Goal: Communication & Community: Answer question/provide support

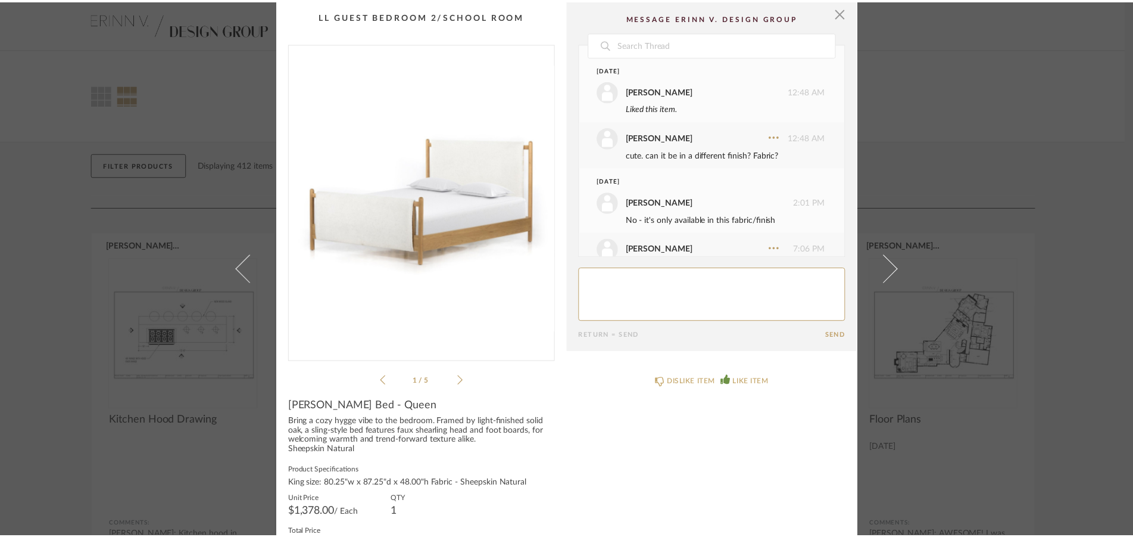
scroll to position [378, 0]
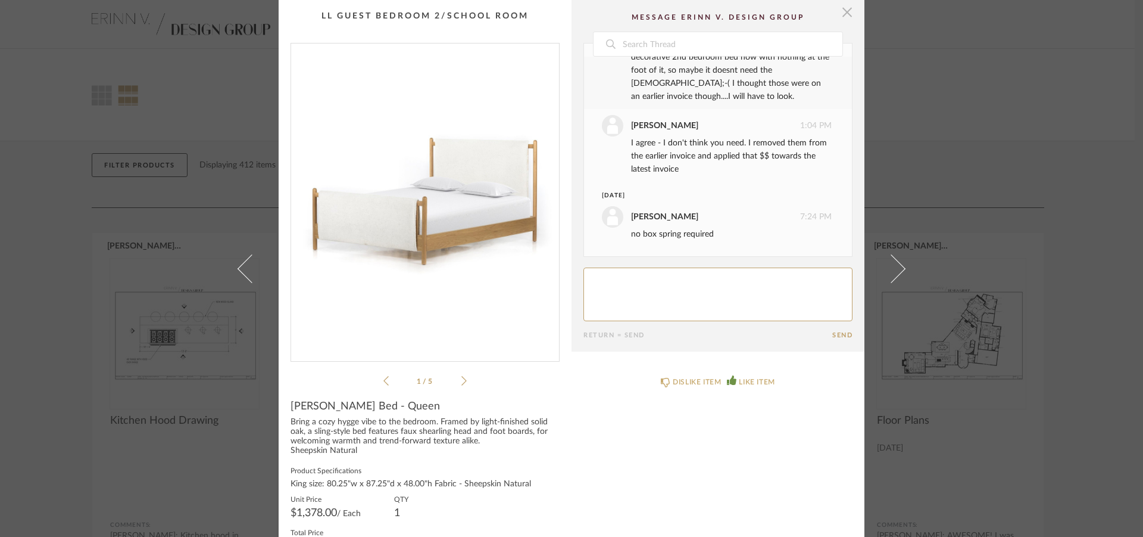
click at [839, 7] on span "button" at bounding box center [847, 12] width 24 height 24
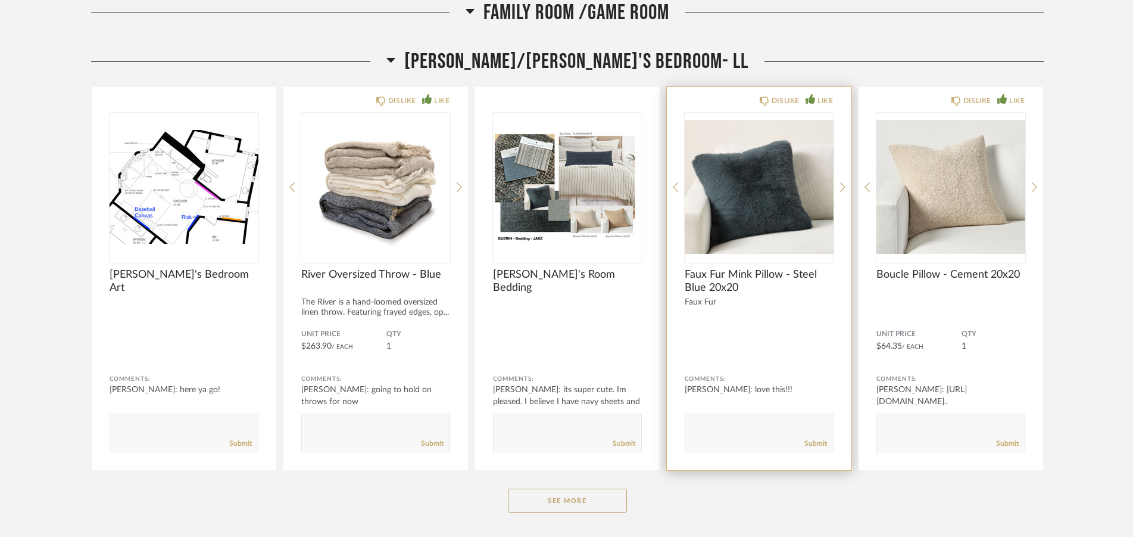
scroll to position [4164, 0]
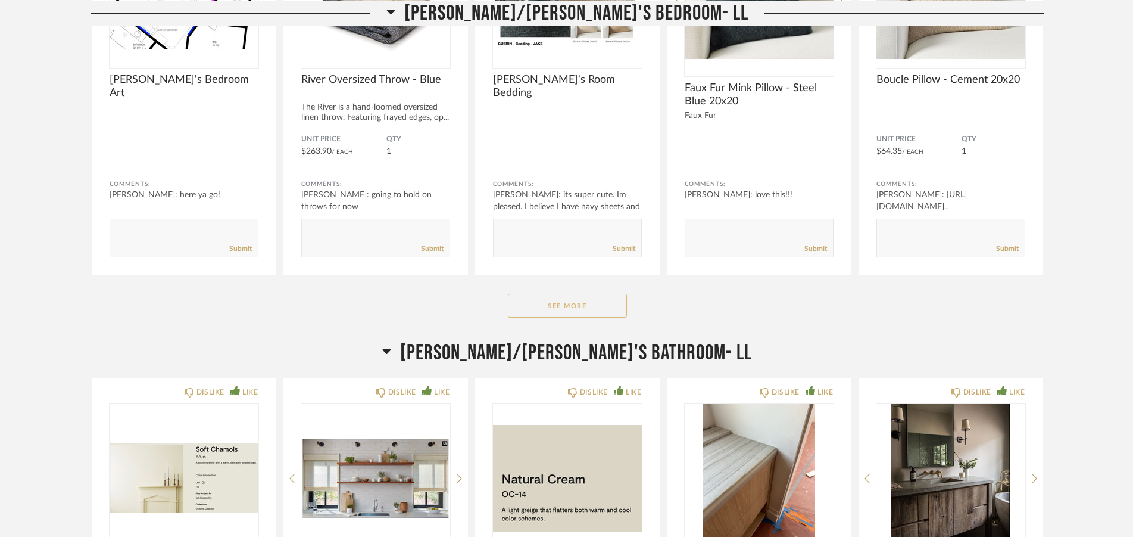
click at [581, 308] on button "See More" at bounding box center [567, 306] width 119 height 24
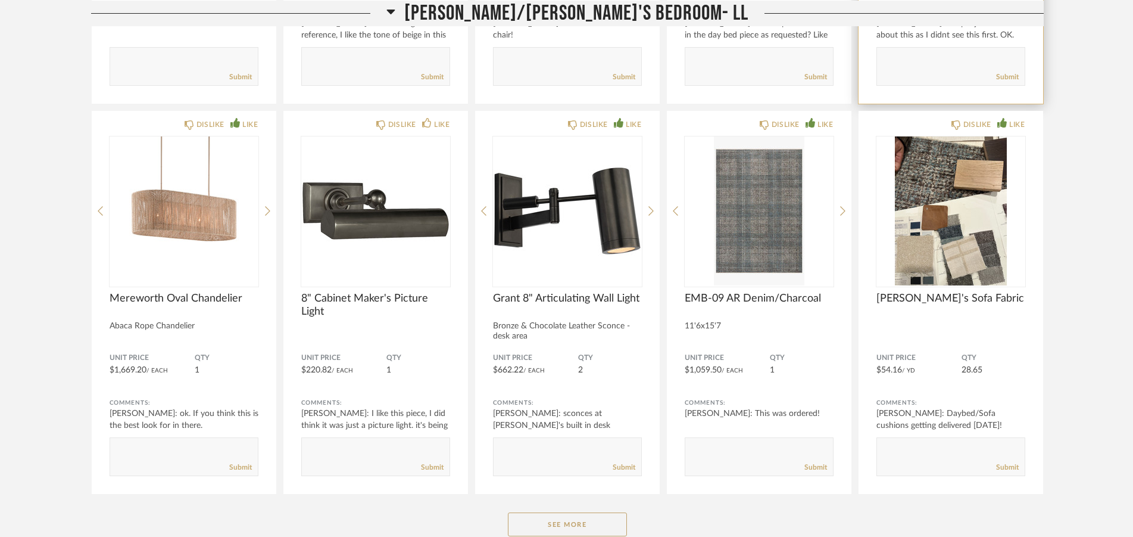
scroll to position [5561, 0]
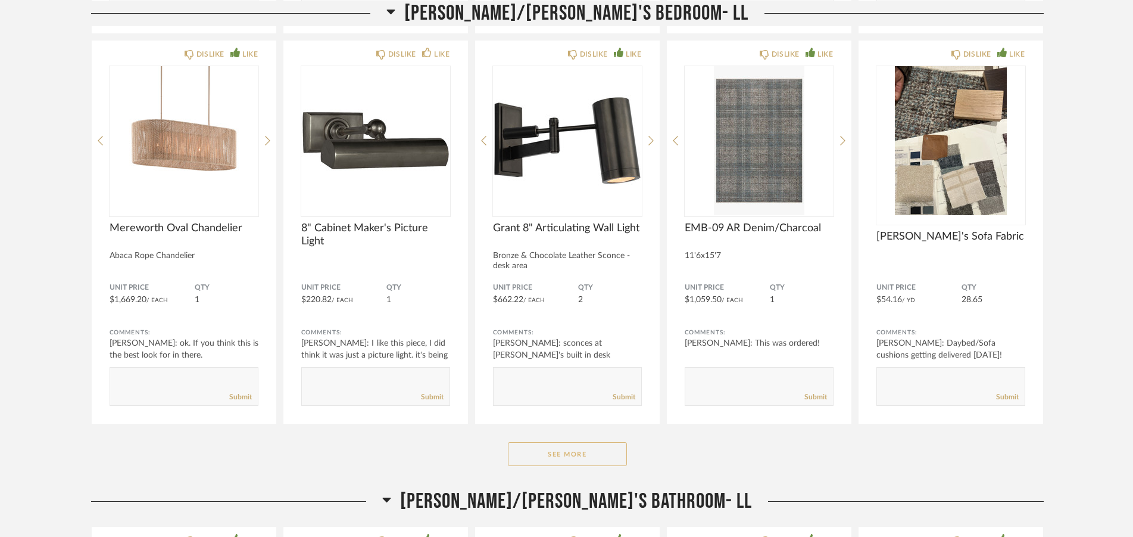
click at [585, 460] on button "See More" at bounding box center [567, 454] width 119 height 24
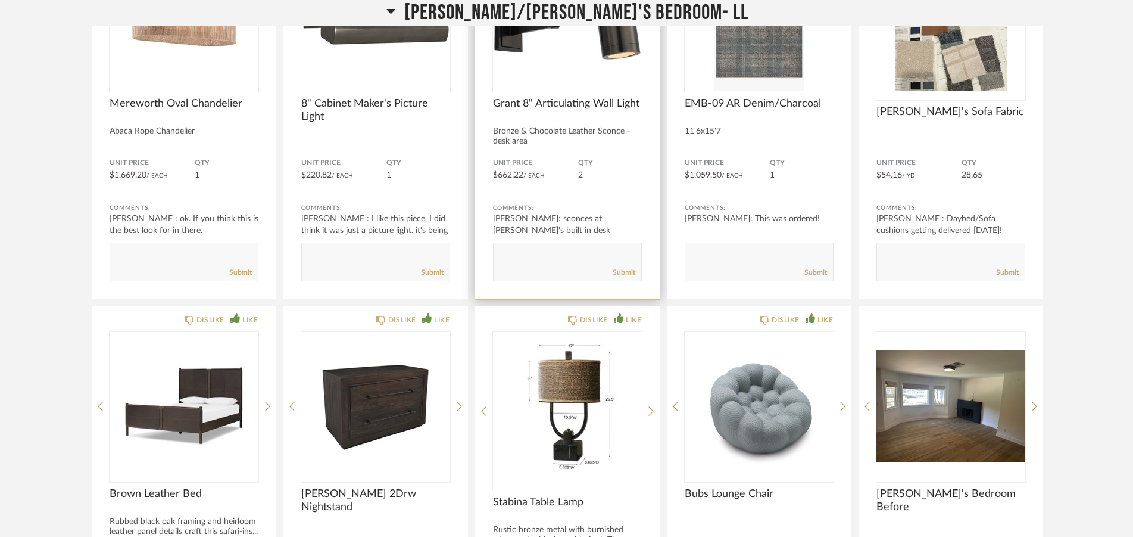
scroll to position [5864, 0]
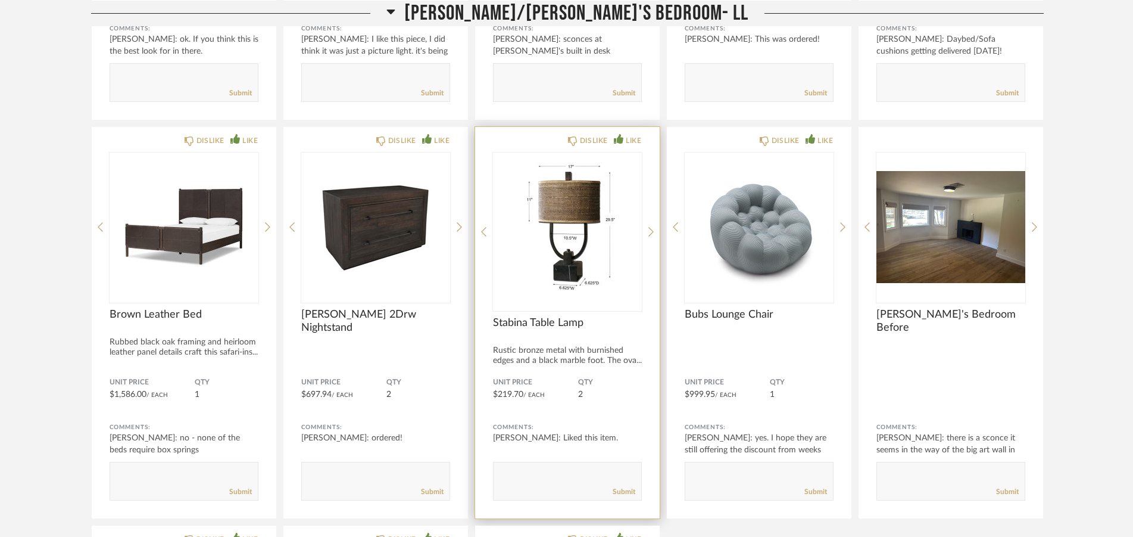
click at [566, 232] on img "0" at bounding box center [567, 226] width 149 height 149
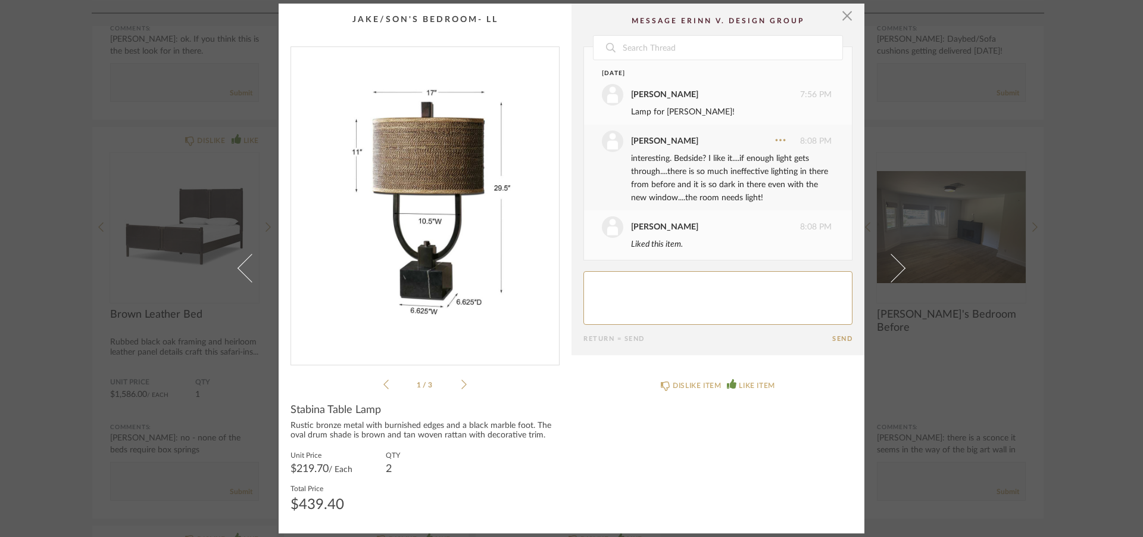
scroll to position [7, 0]
click at [647, 269] on div "Date April 10th Sheridan Johnson 7:56 PM Lamp for Jake! lisa guerin 8:08 PM int…" at bounding box center [718, 194] width 269 height 296
click at [640, 286] on textarea at bounding box center [718, 298] width 269 height 54
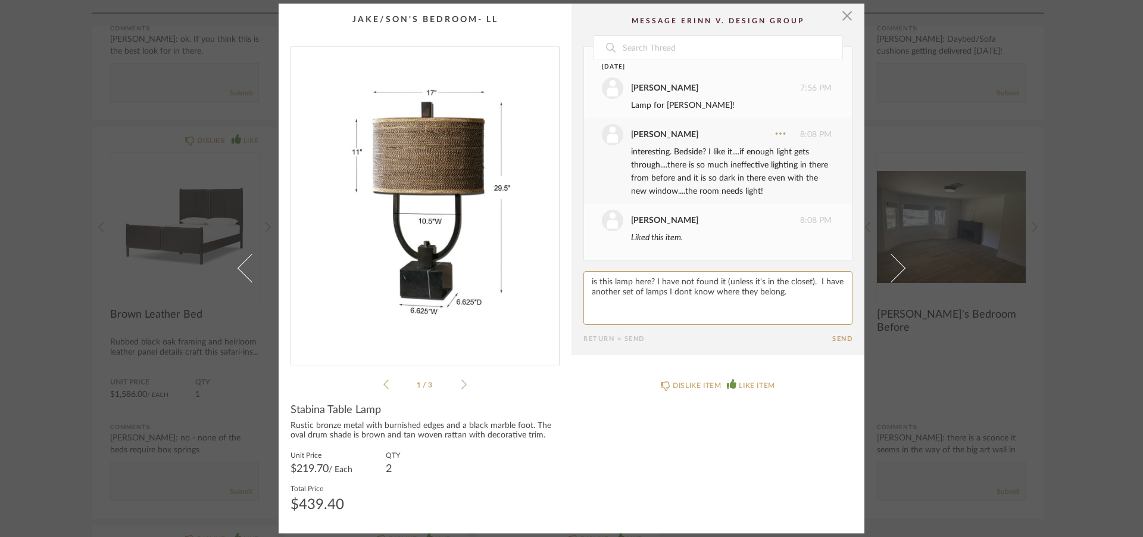
type textarea "is this lamp here? I have not found it (unless it's in the closet). I have anot…"
click at [817, 338] on div "Return = Send" at bounding box center [708, 339] width 249 height 8
click at [825, 336] on div "Return = Send" at bounding box center [708, 339] width 249 height 8
click at [832, 336] on button "Send" at bounding box center [842, 339] width 20 height 8
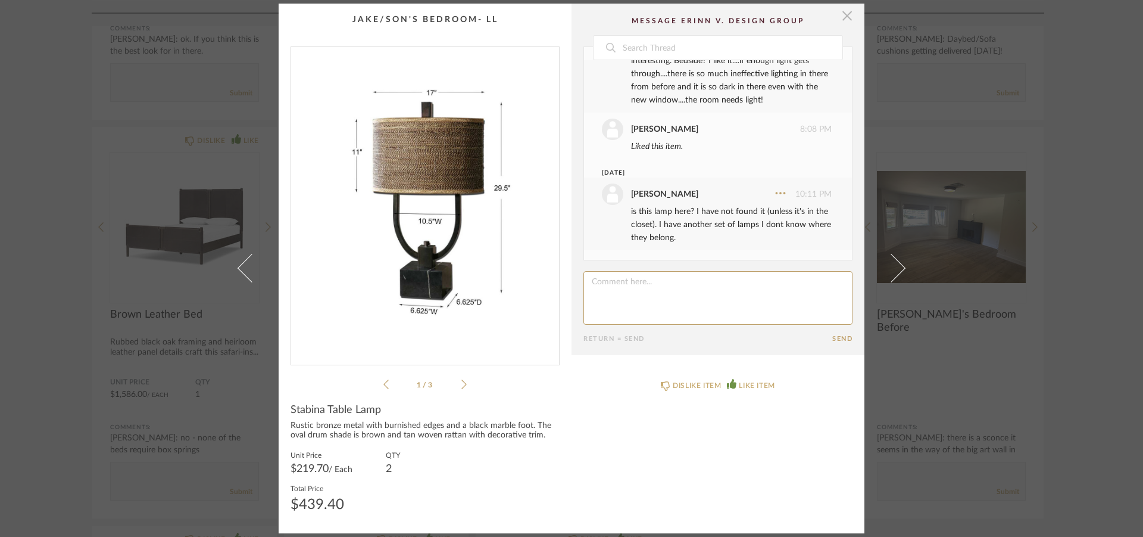
click at [841, 17] on span "button" at bounding box center [847, 16] width 24 height 24
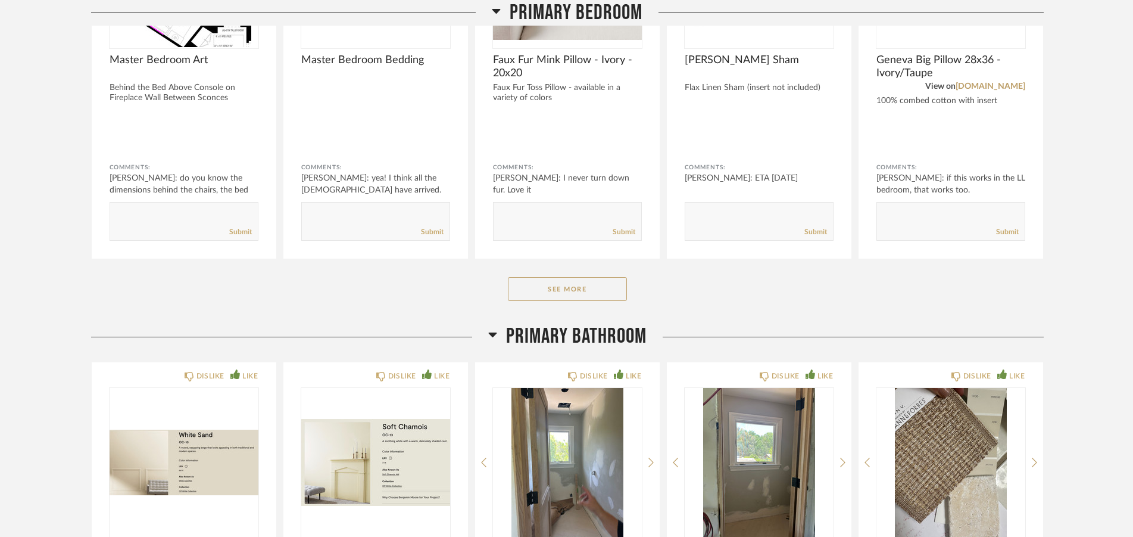
scroll to position [10055, 0]
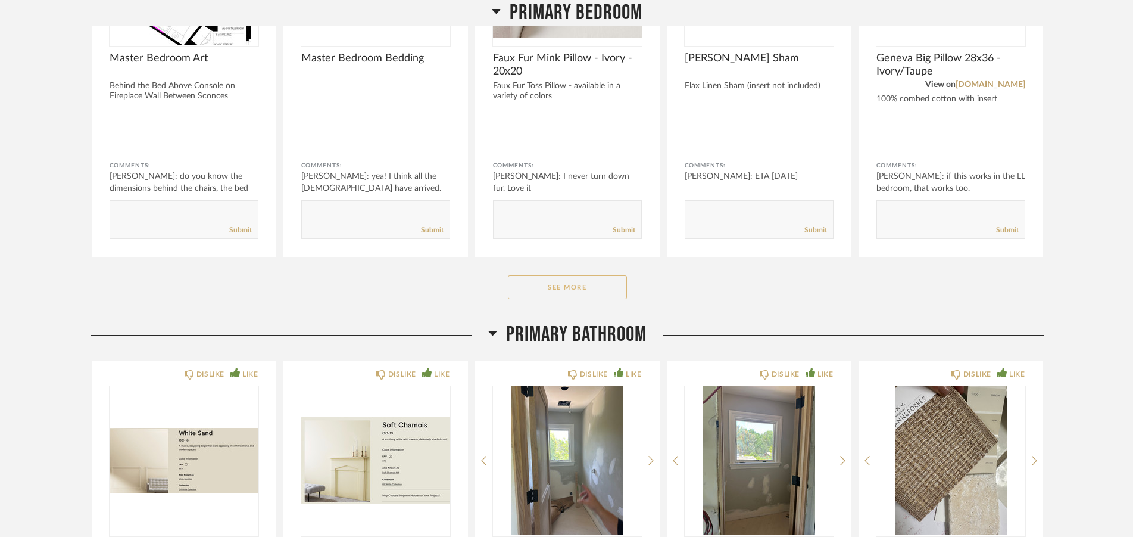
click at [594, 291] on button "See More" at bounding box center [567, 287] width 119 height 24
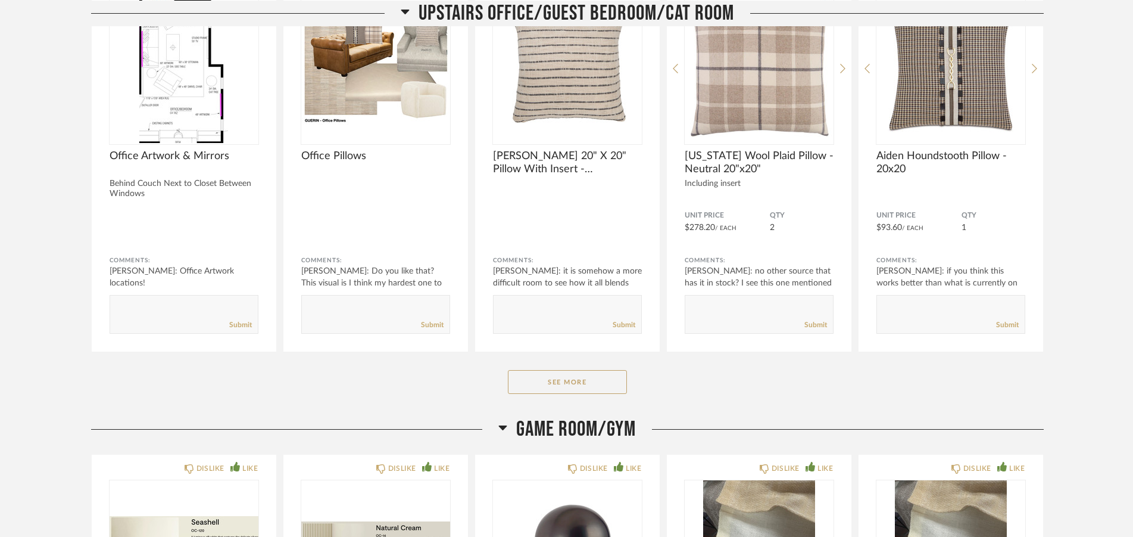
scroll to position [12546, 0]
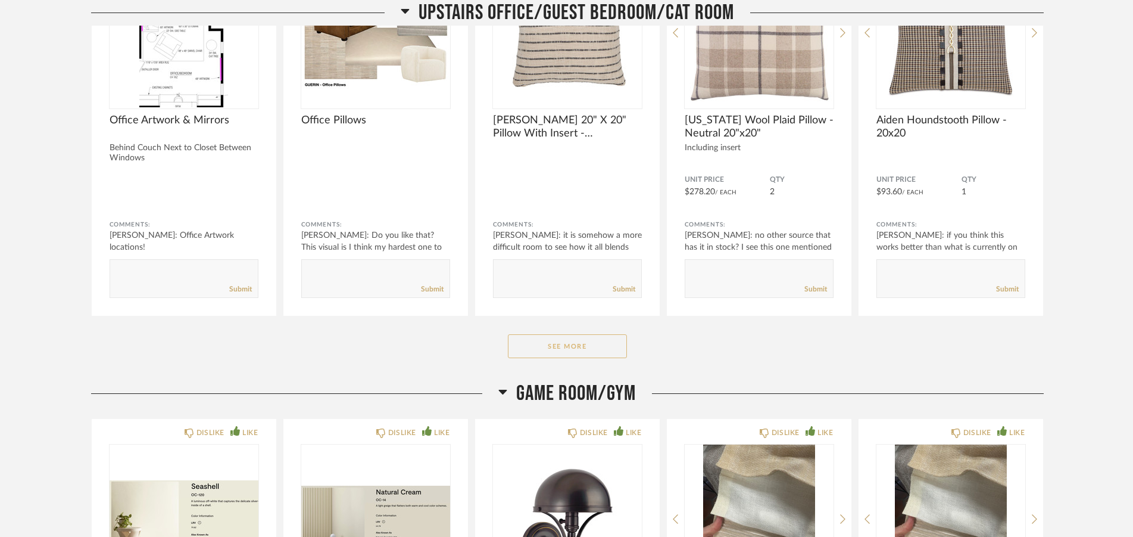
click at [581, 347] on button "See More" at bounding box center [567, 346] width 119 height 24
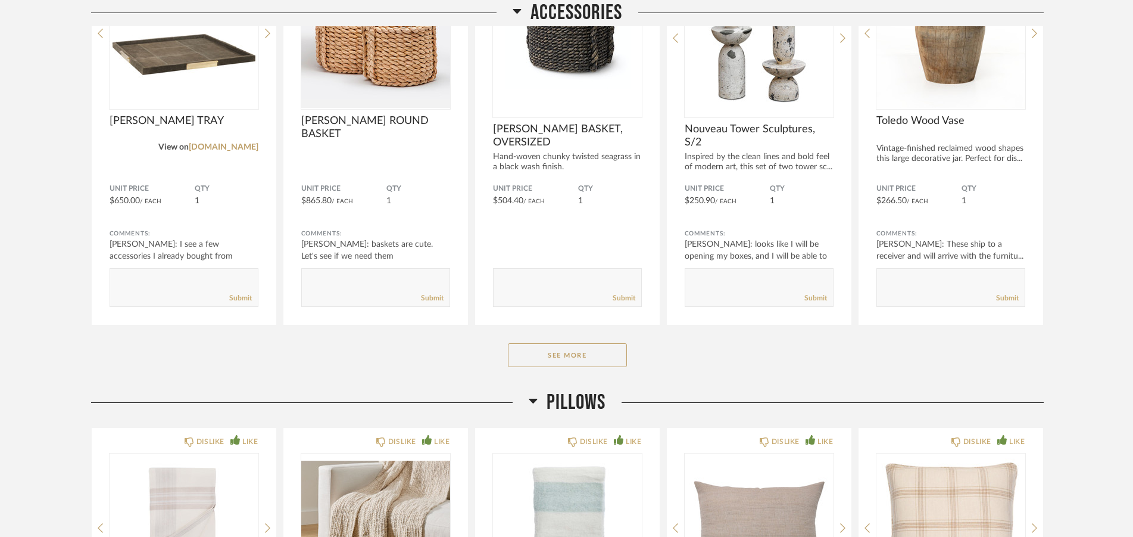
scroll to position [15643, 0]
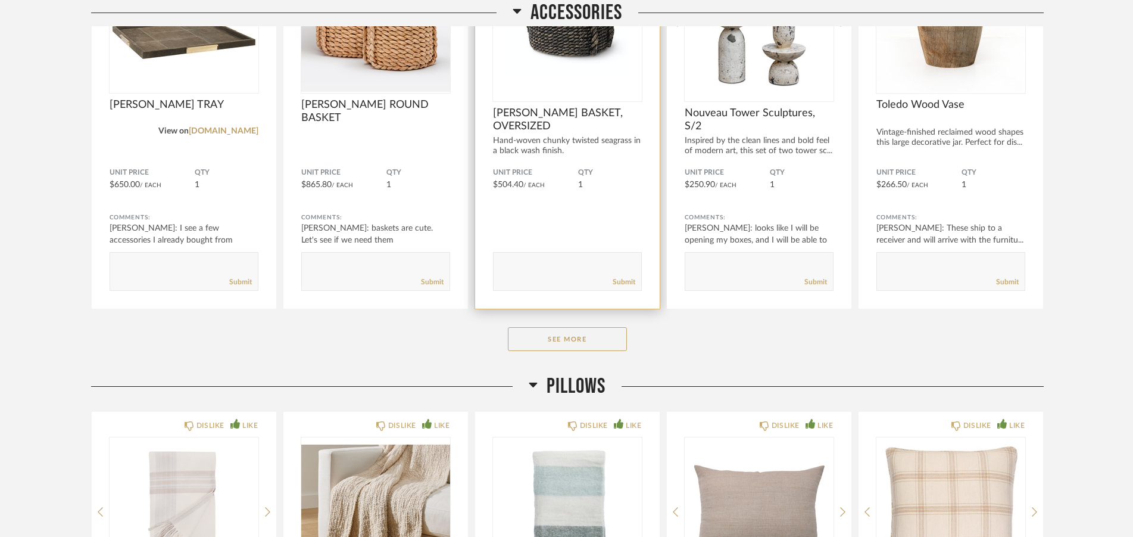
click at [595, 336] on button "See More" at bounding box center [567, 339] width 119 height 24
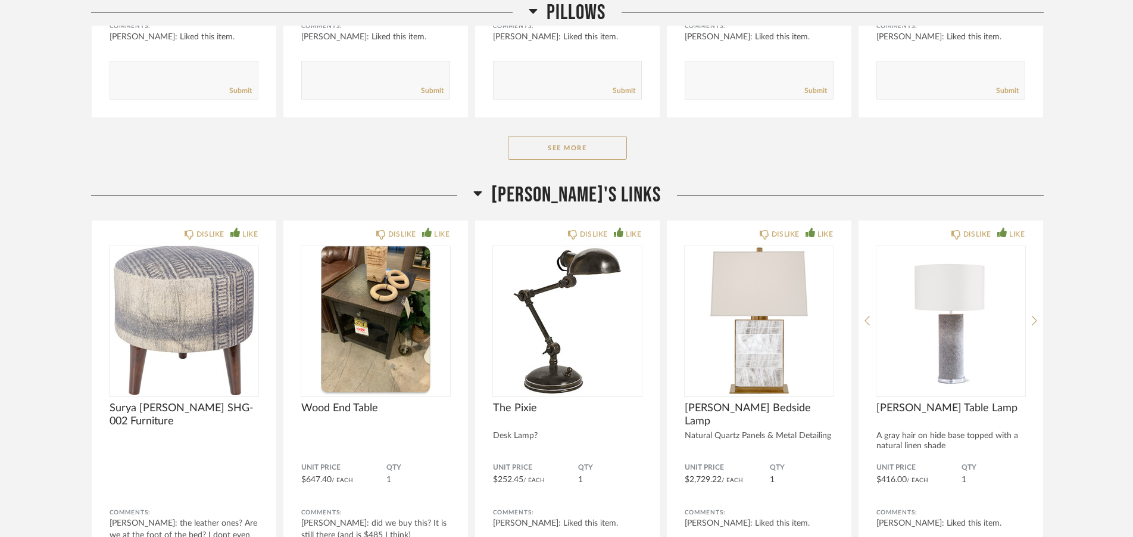
scroll to position [17648, 0]
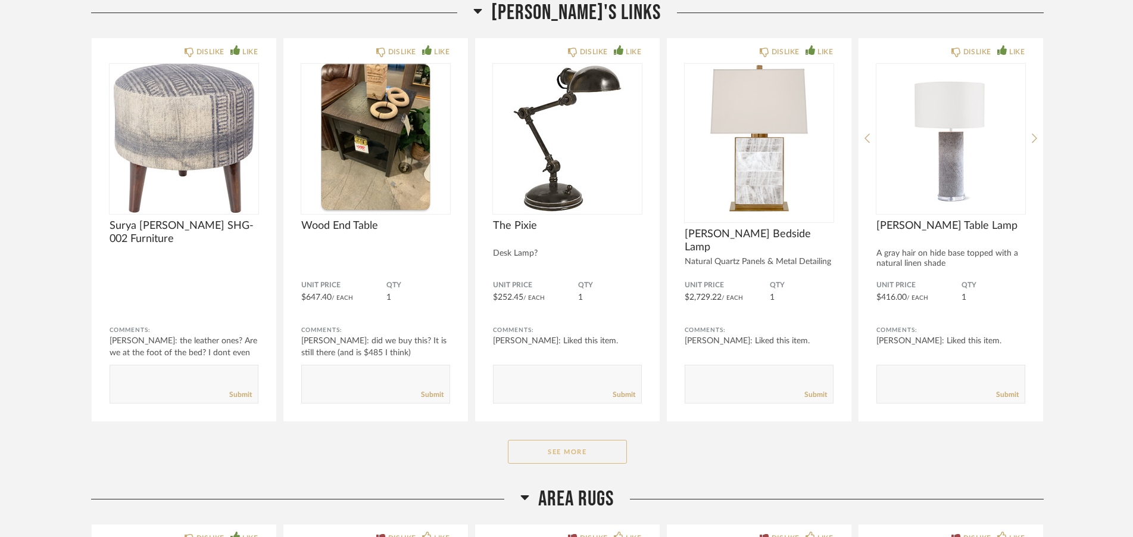
click at [609, 446] on button "See More" at bounding box center [567, 451] width 119 height 24
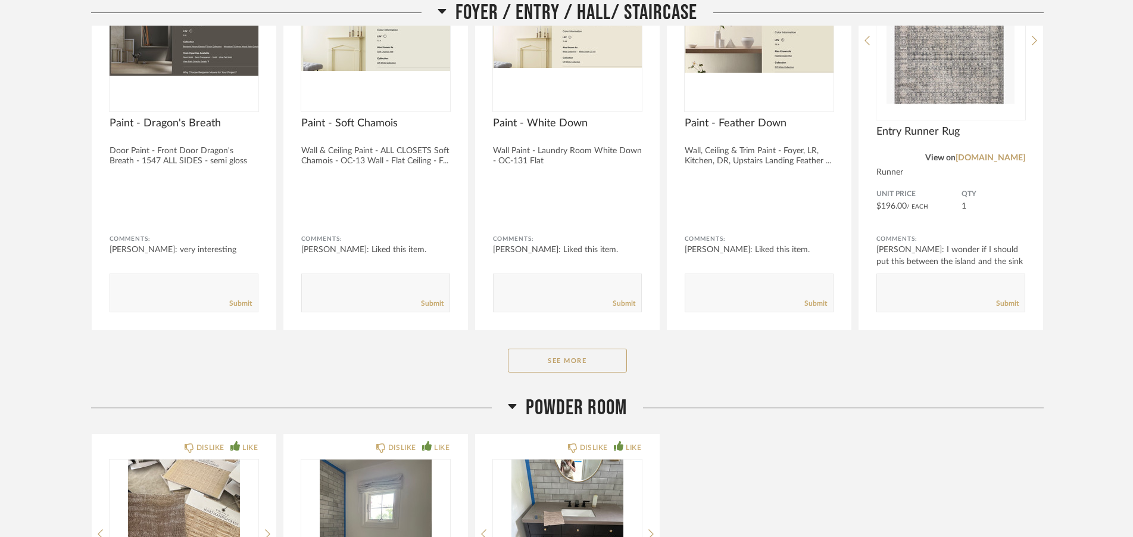
scroll to position [790, 0]
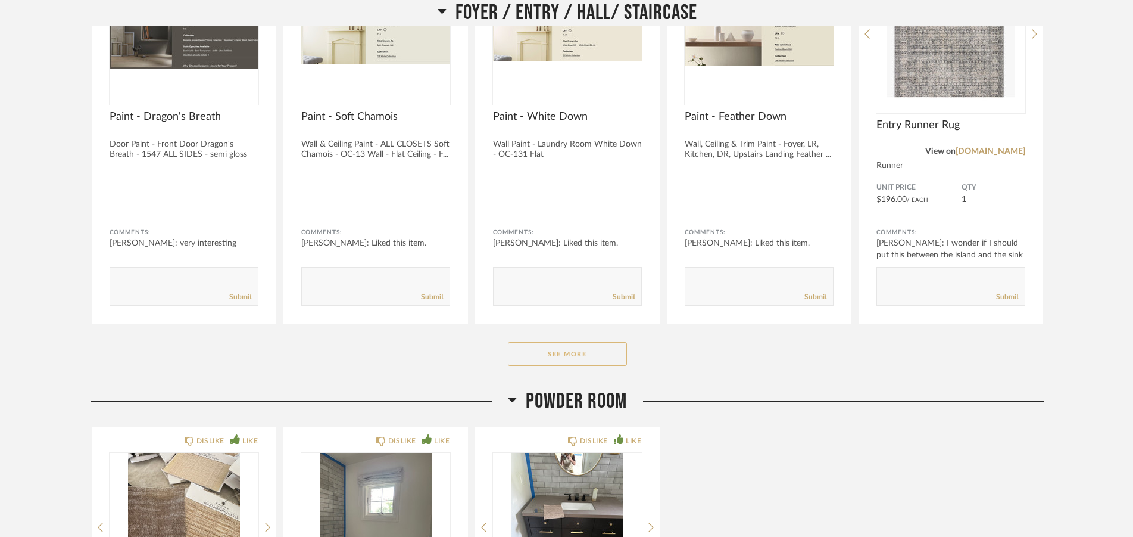
click at [550, 354] on button "See More" at bounding box center [567, 354] width 119 height 24
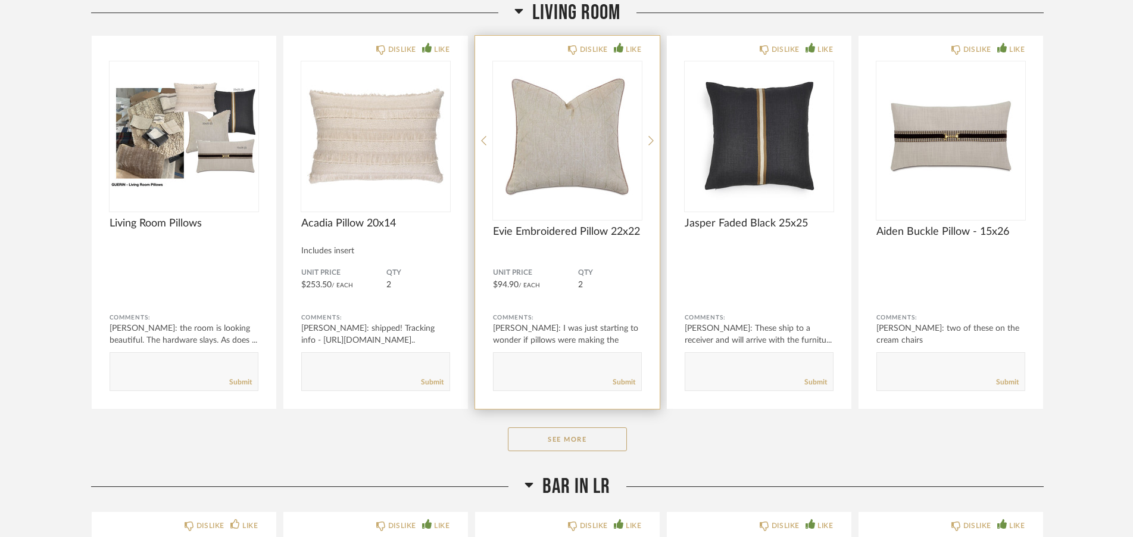
scroll to position [2551, 0]
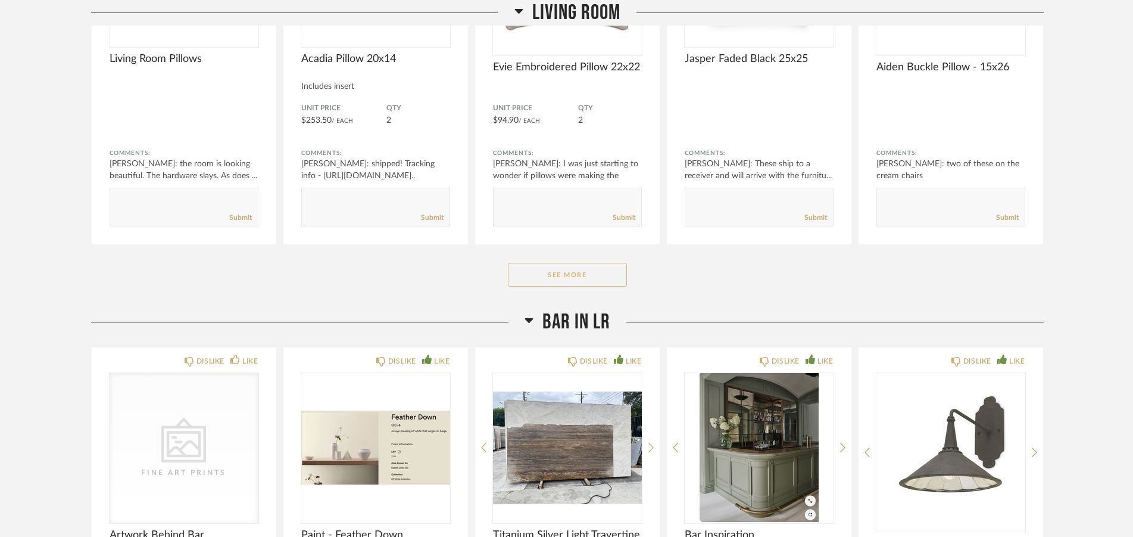
click at [593, 273] on button "See More" at bounding box center [567, 275] width 119 height 24
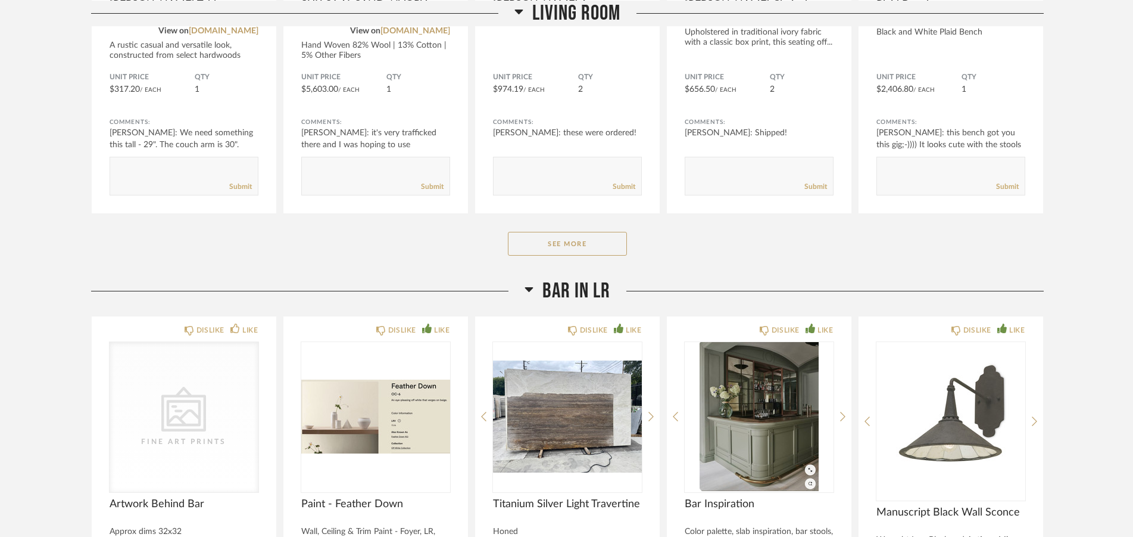
scroll to position [4191, 0]
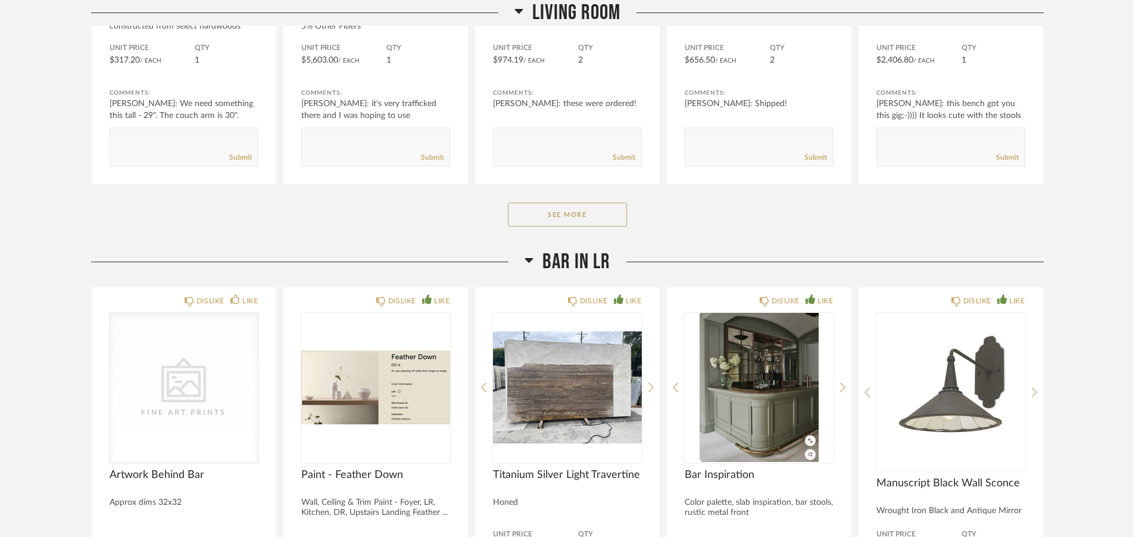
click at [588, 221] on button "See More" at bounding box center [567, 214] width 119 height 24
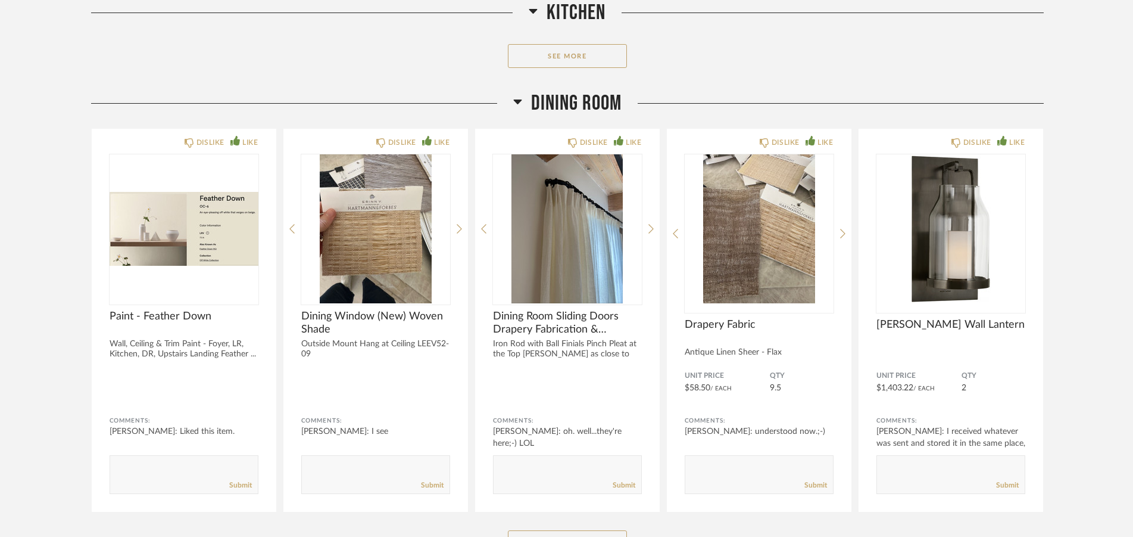
scroll to position [6013, 0]
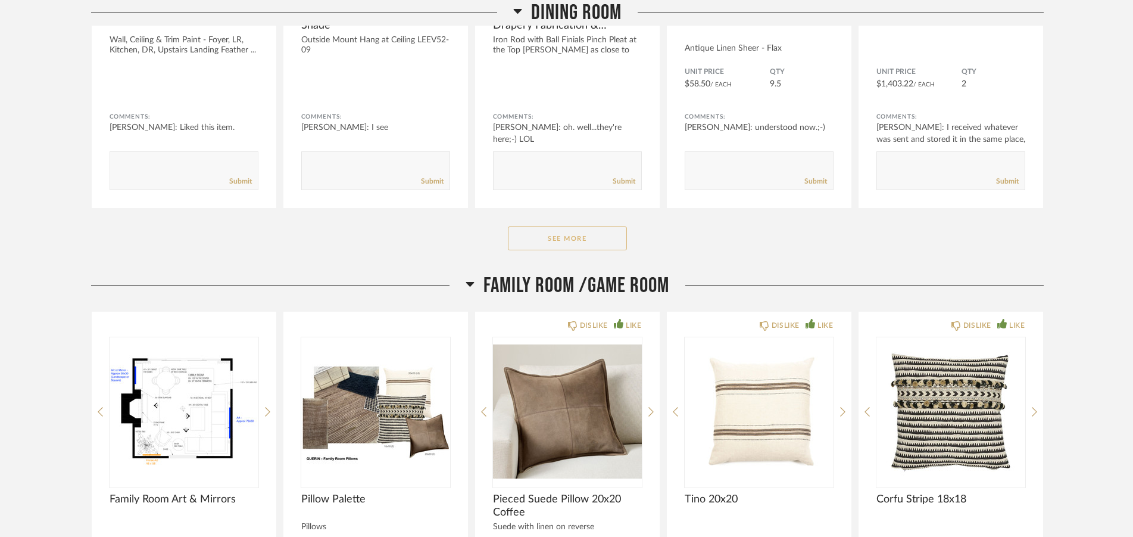
click at [595, 242] on button "See More" at bounding box center [567, 238] width 119 height 24
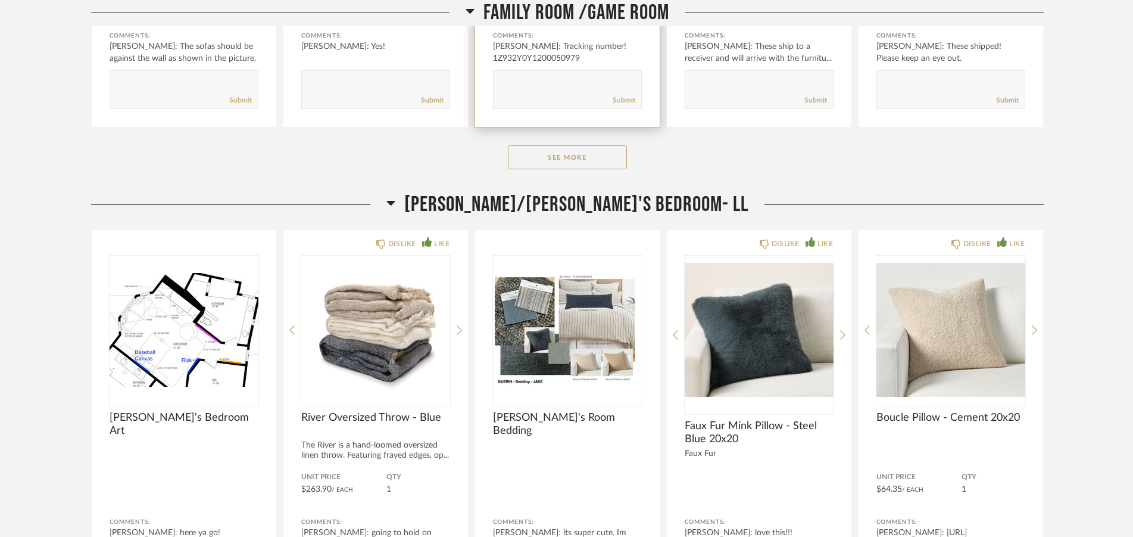
scroll to position [7349, 0]
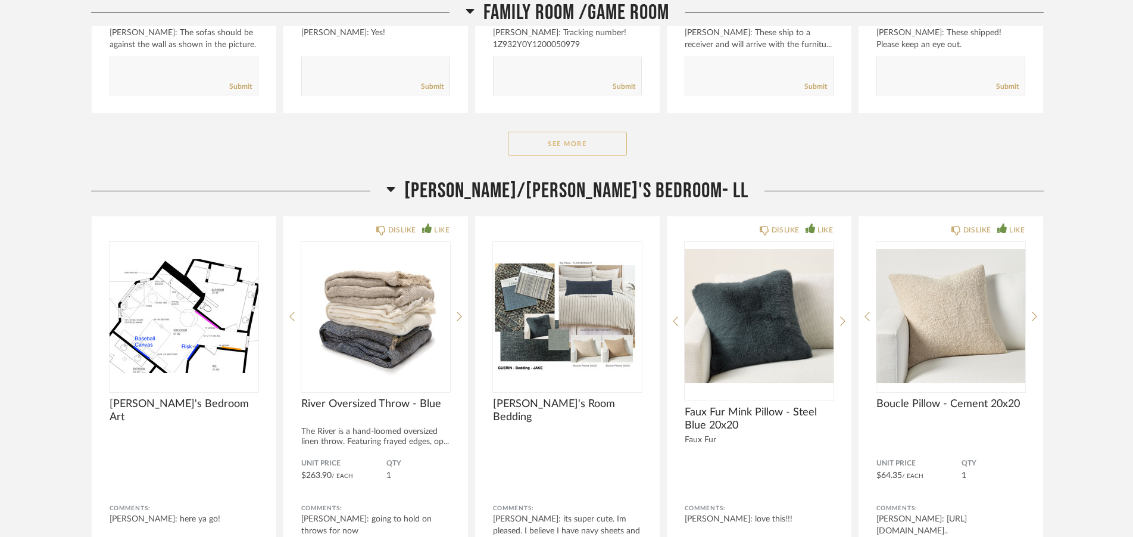
click at [569, 133] on button "See More" at bounding box center [567, 144] width 119 height 24
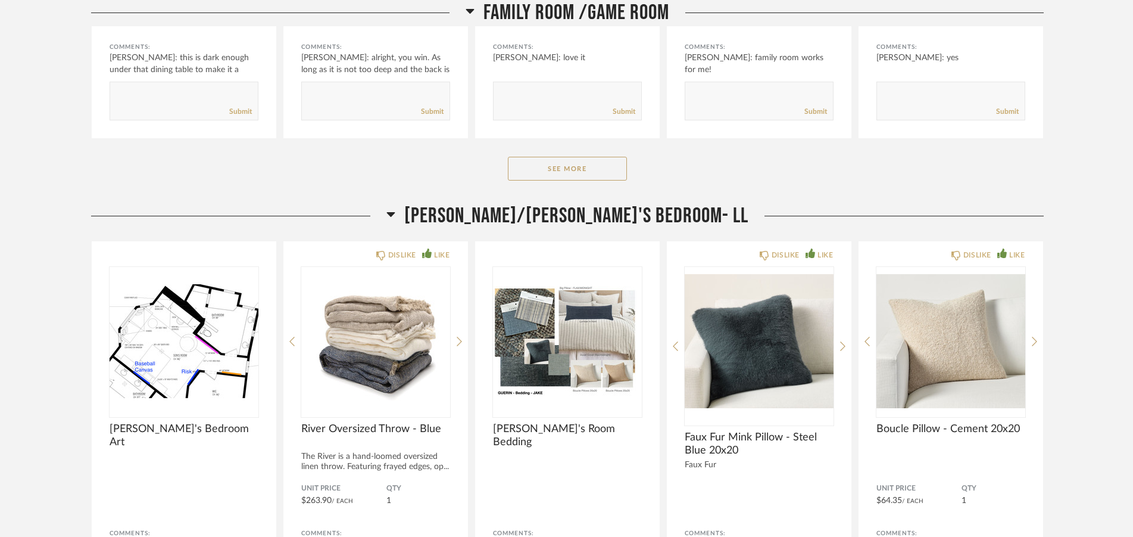
scroll to position [8929, 0]
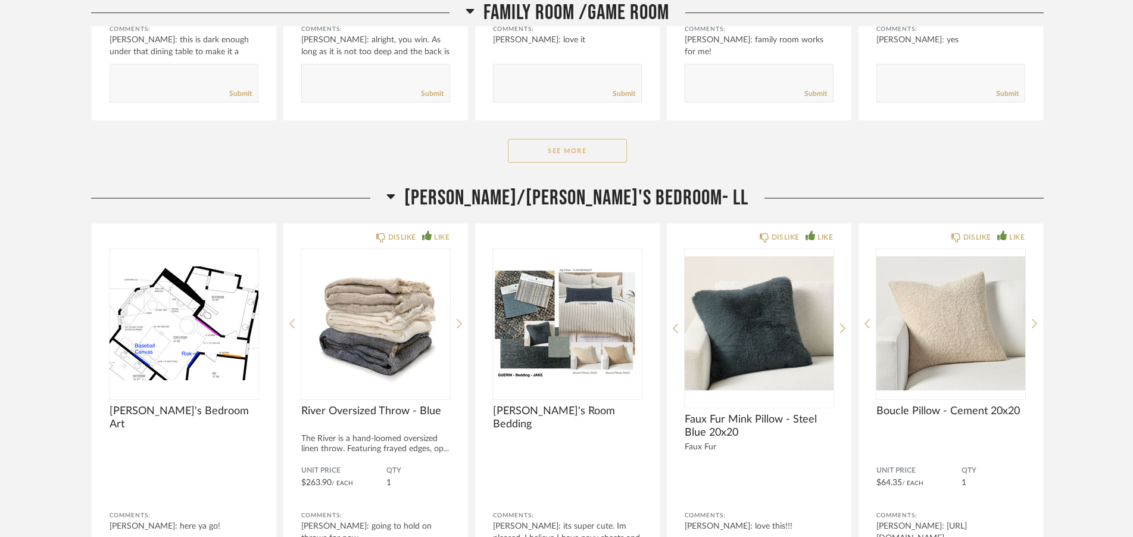
click at [577, 151] on button "See More" at bounding box center [567, 151] width 119 height 24
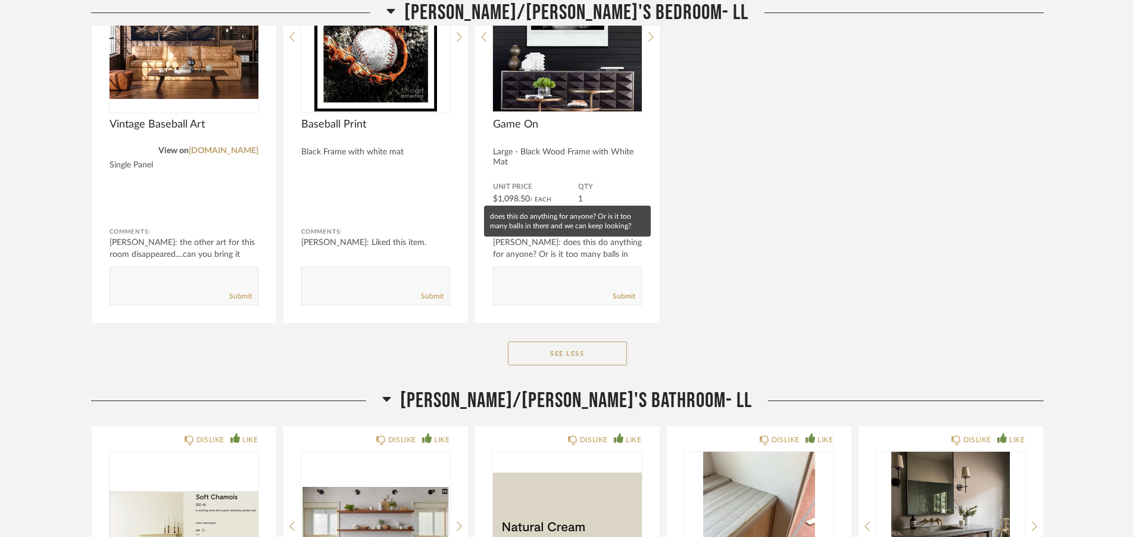
scroll to position [12148, 0]
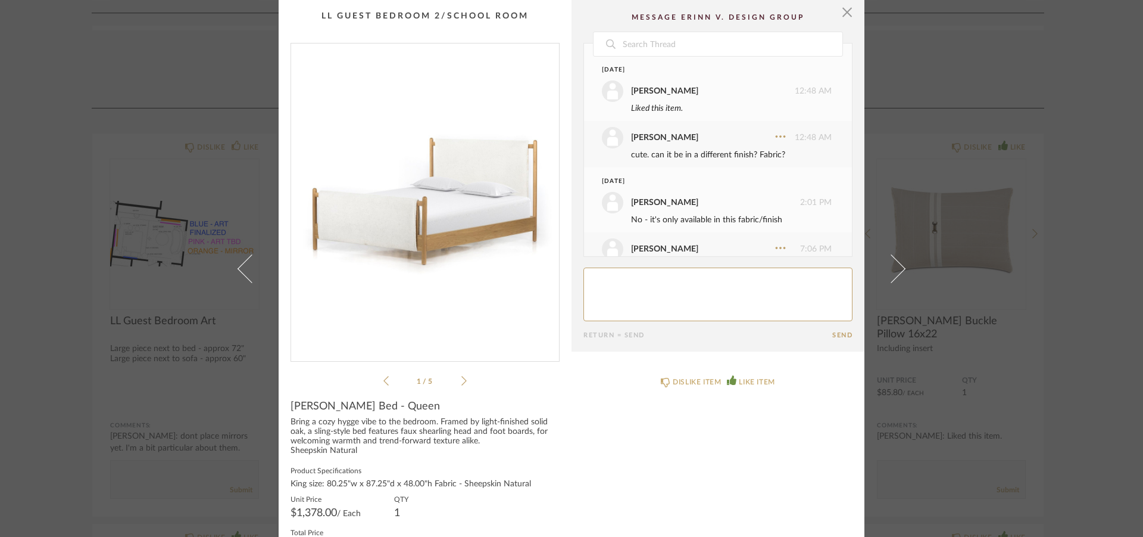
scroll to position [378, 0]
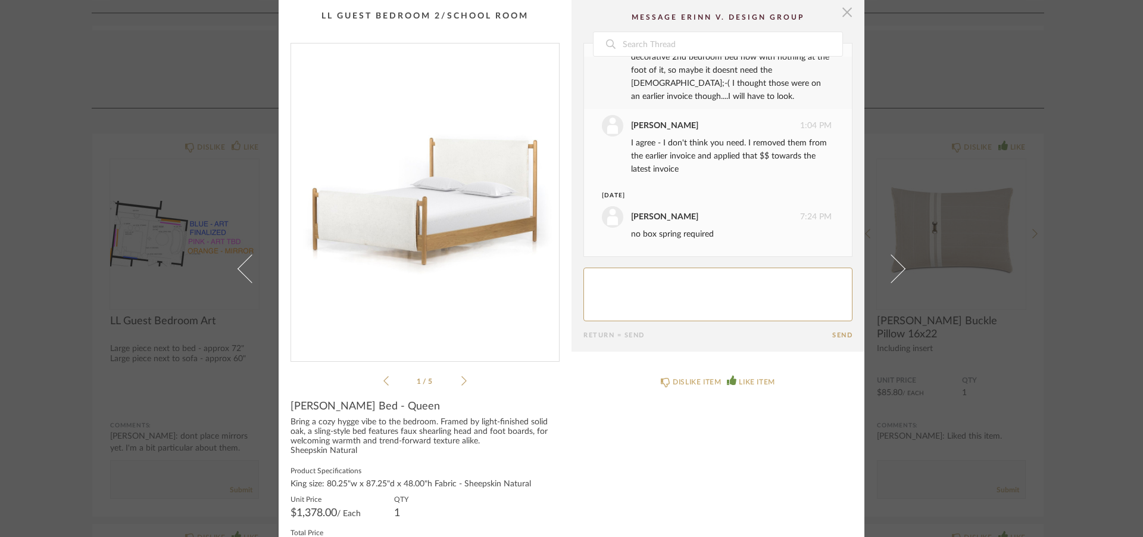
click at [844, 15] on span "button" at bounding box center [847, 12] width 24 height 24
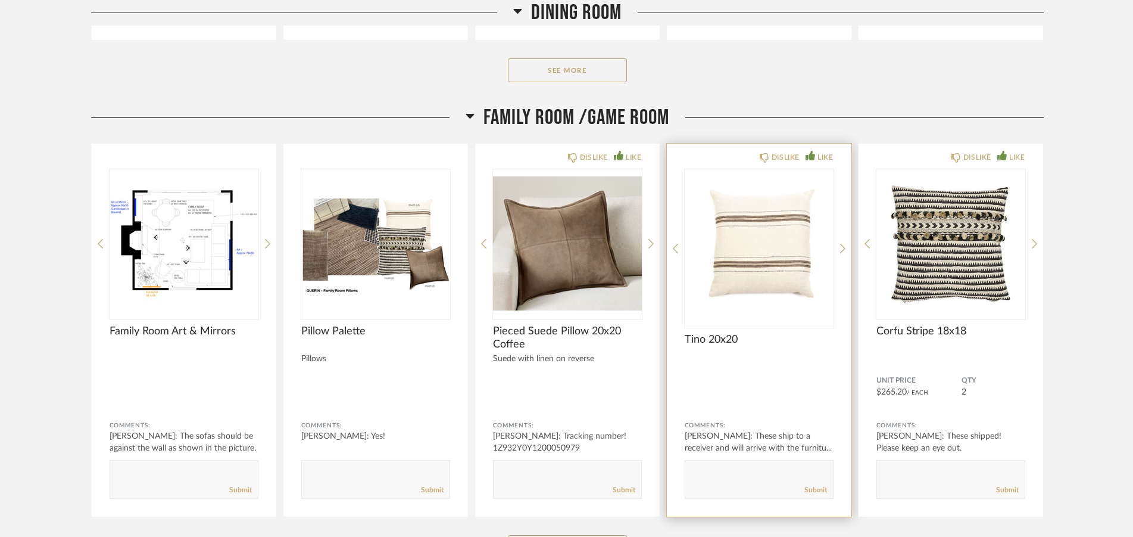
scroll to position [3671, 0]
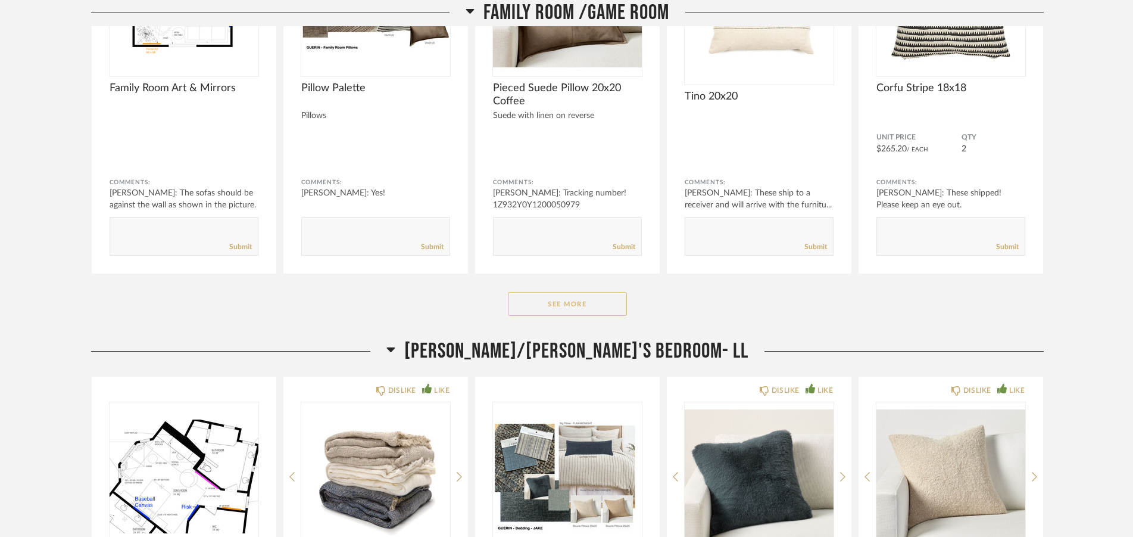
click at [595, 301] on button "See More" at bounding box center [567, 304] width 119 height 24
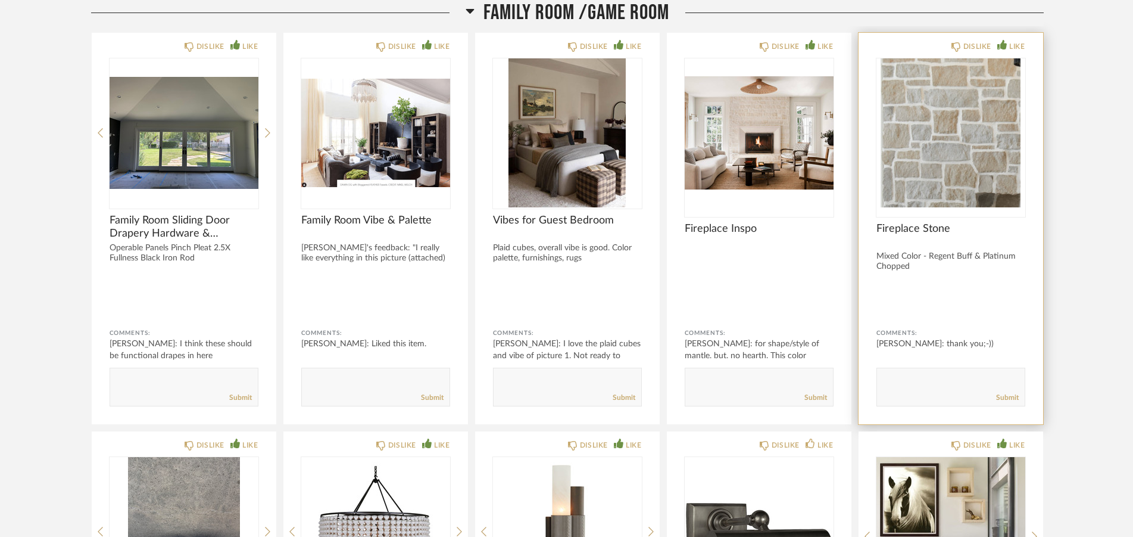
scroll to position [4461, 0]
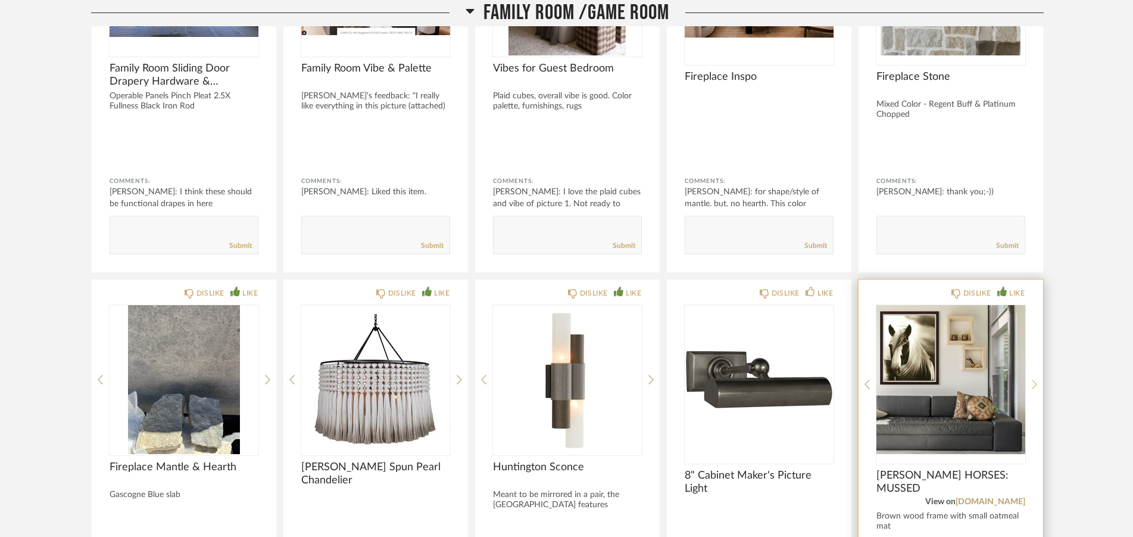
click at [1033, 375] on div at bounding box center [1034, 384] width 5 height 158
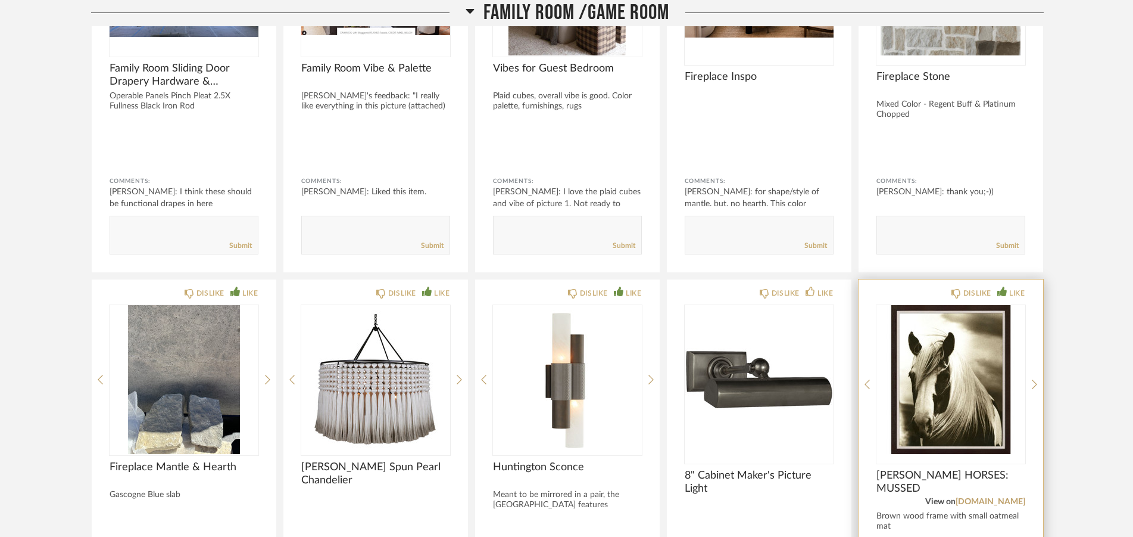
click at [1027, 373] on div "DISLIKE LIKE [PERSON_NAME] HORSES: MUSSED View on [DOMAIN_NAME] Brown wood fram…" at bounding box center [951, 481] width 185 height 404
click at [1034, 386] on icon at bounding box center [1034, 384] width 5 height 11
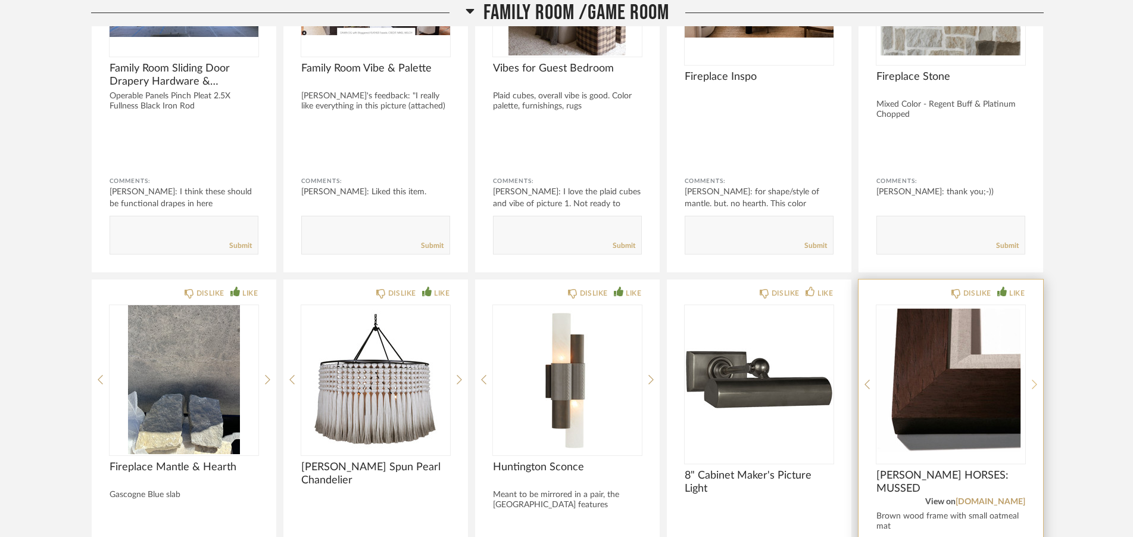
click at [1034, 386] on icon at bounding box center [1034, 384] width 5 height 10
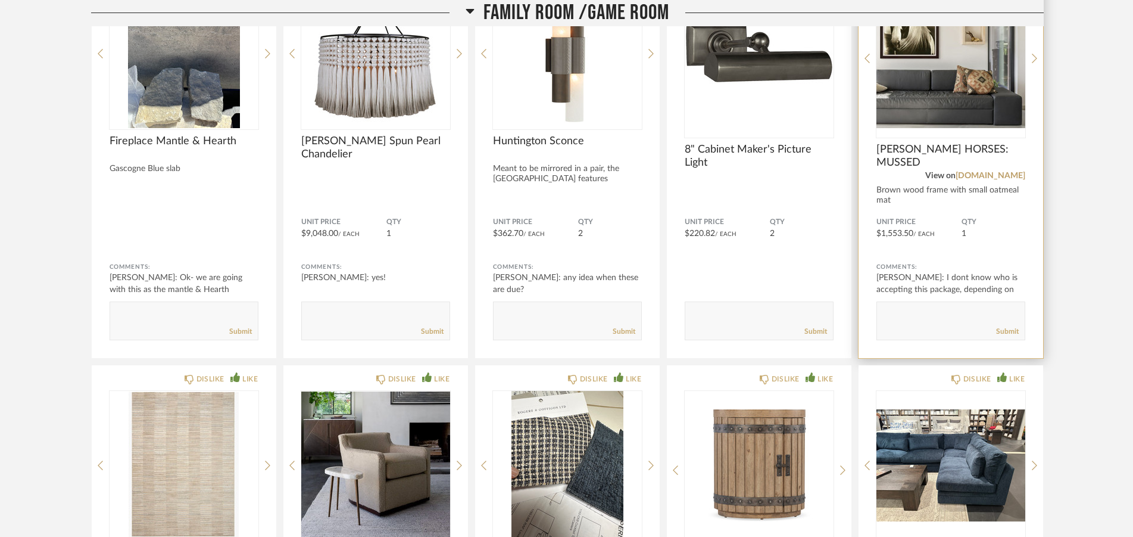
scroll to position [4764, 0]
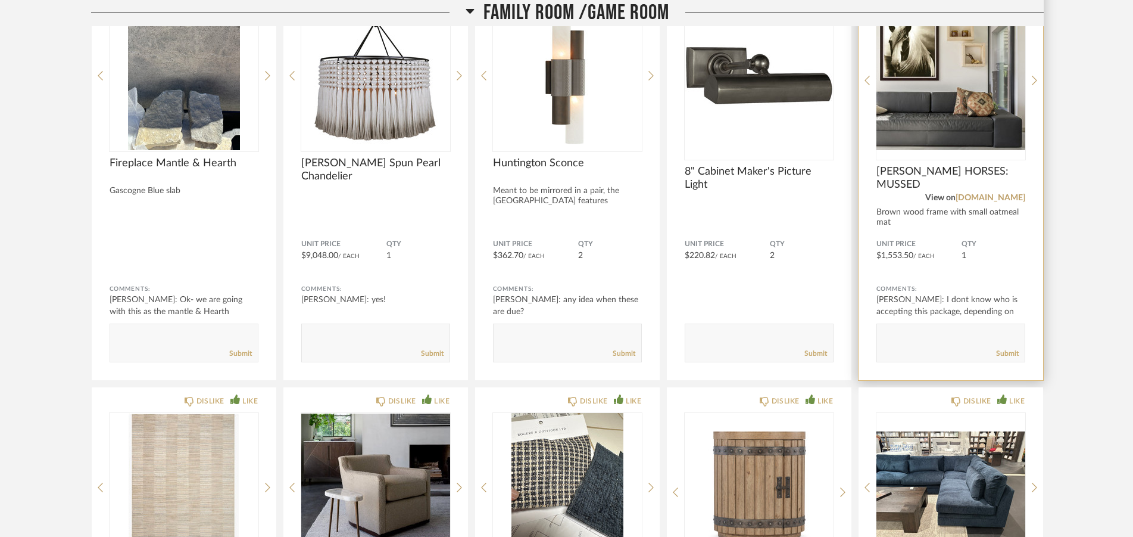
click at [962, 113] on img "0" at bounding box center [951, 75] width 149 height 149
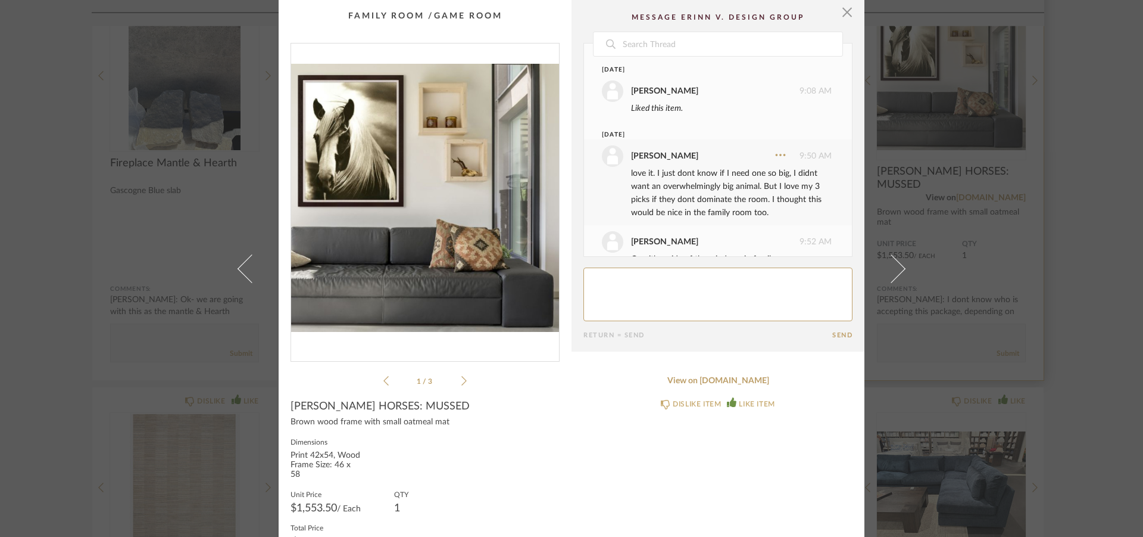
scroll to position [1186, 0]
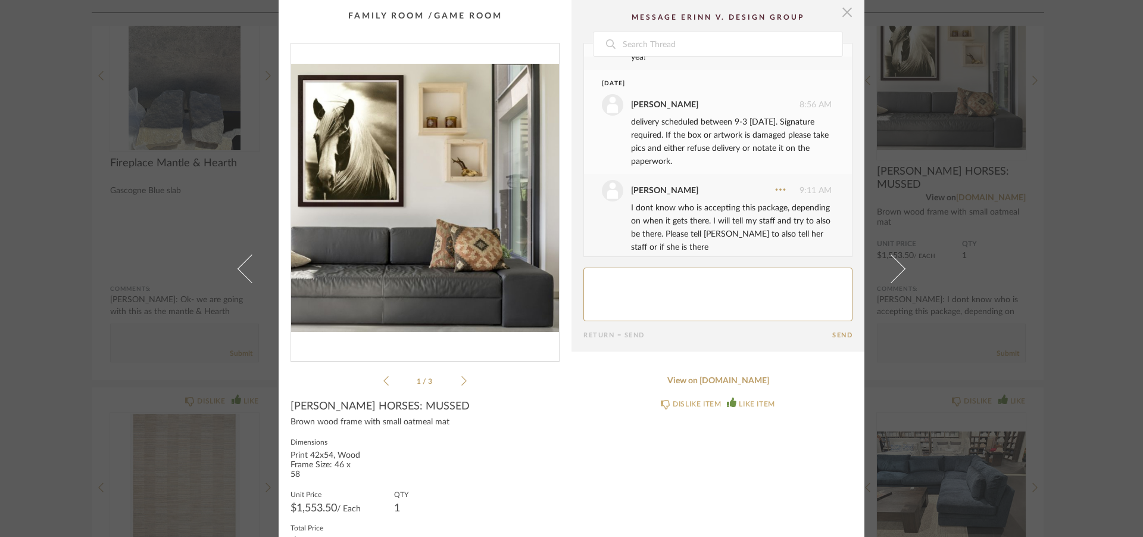
click at [841, 10] on span "button" at bounding box center [847, 12] width 24 height 24
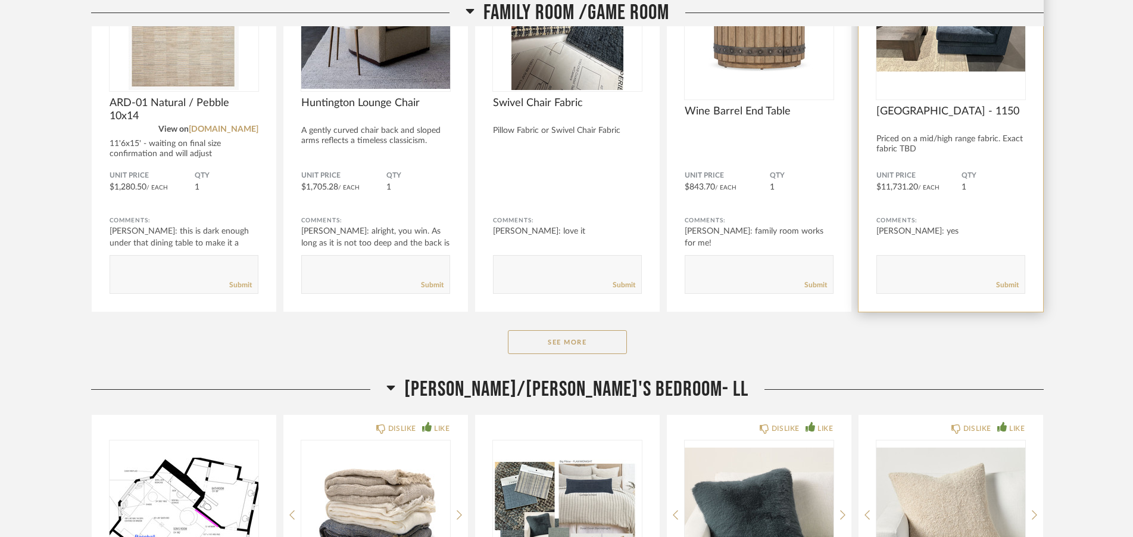
scroll to position [5311, 0]
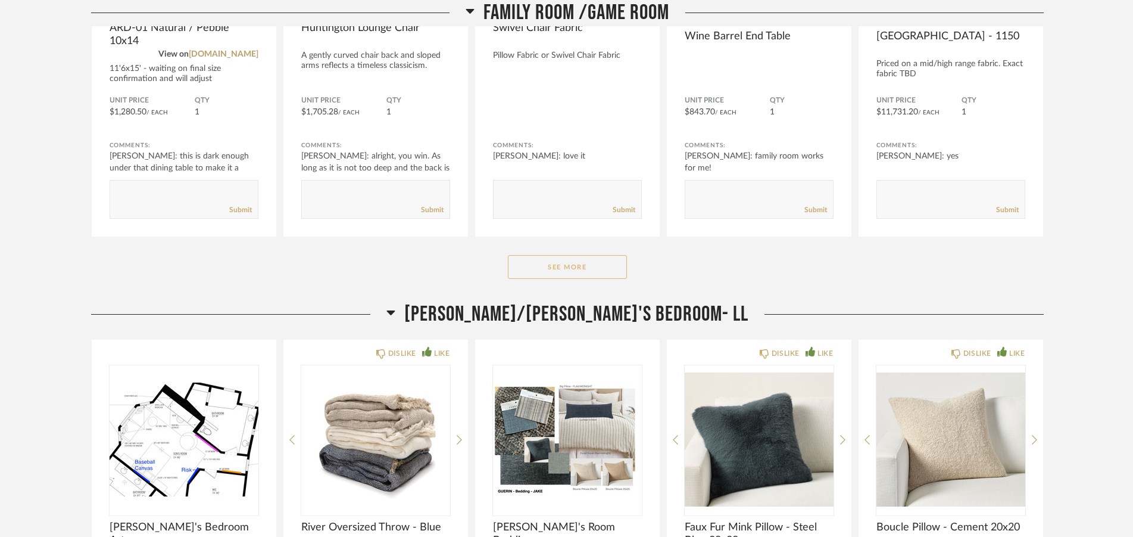
click at [595, 266] on button "See More" at bounding box center [567, 267] width 119 height 24
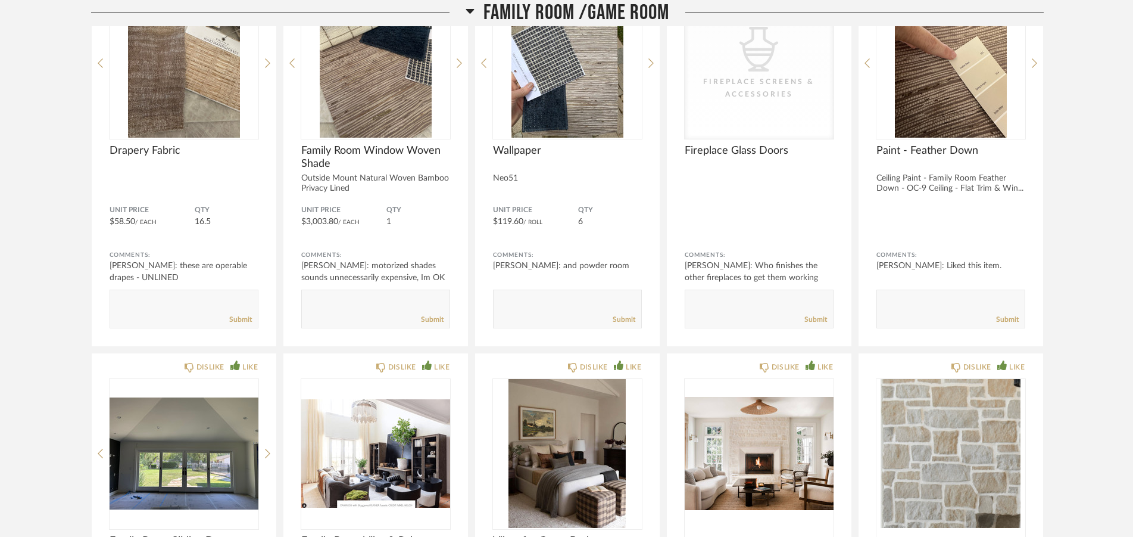
scroll to position [3975, 0]
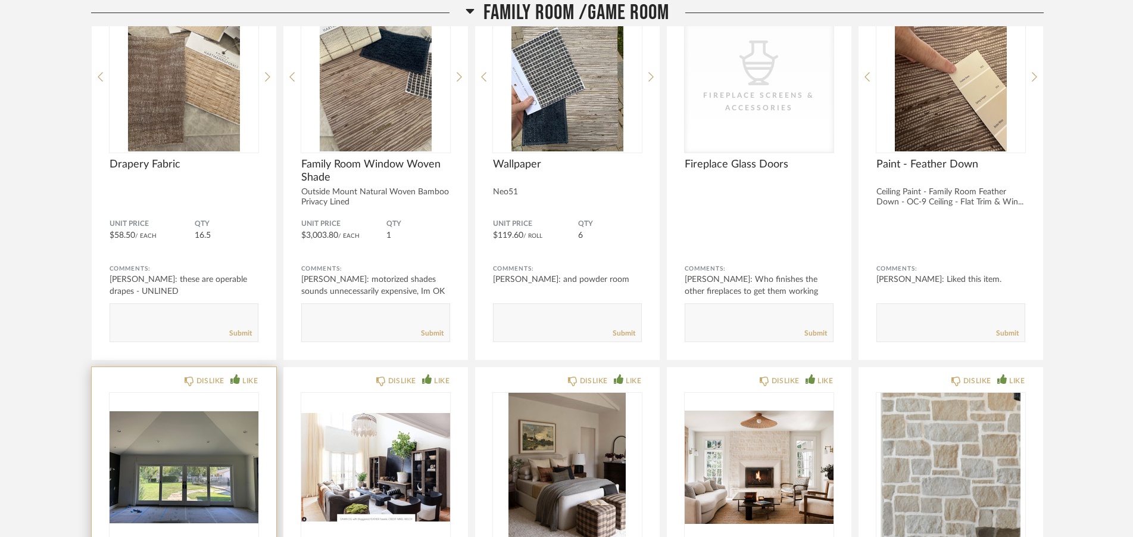
click at [266, 536] on icon at bounding box center [267, 546] width 5 height 11
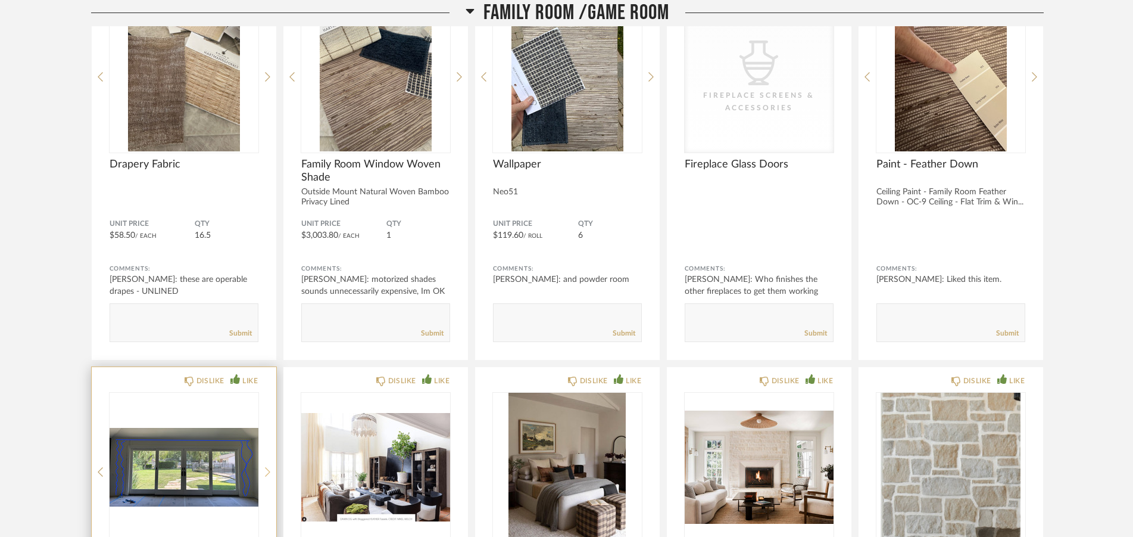
click at [266, 464] on div at bounding box center [267, 471] width 5 height 158
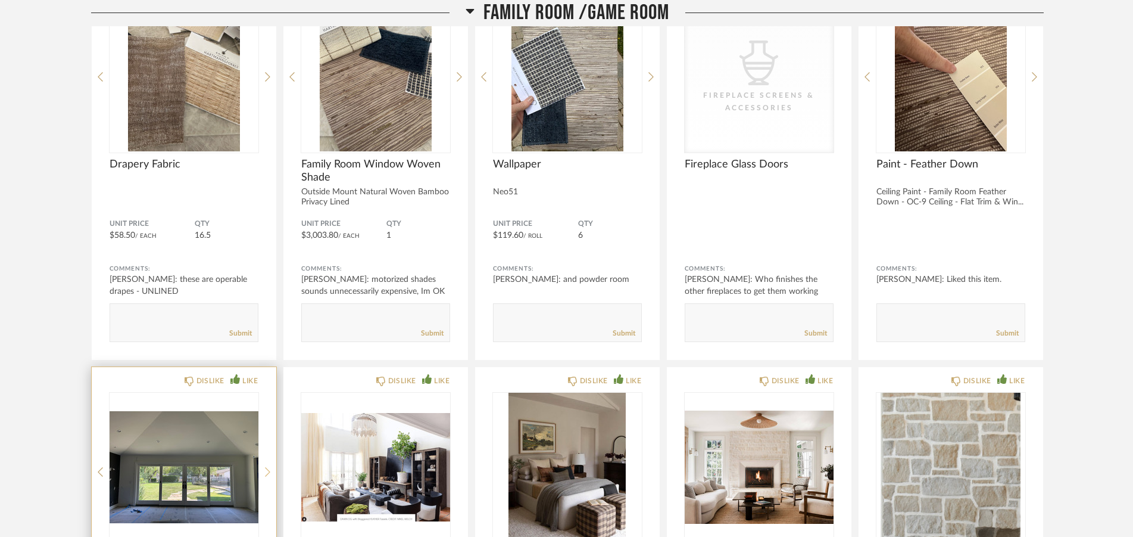
click at [266, 464] on div at bounding box center [267, 471] width 5 height 158
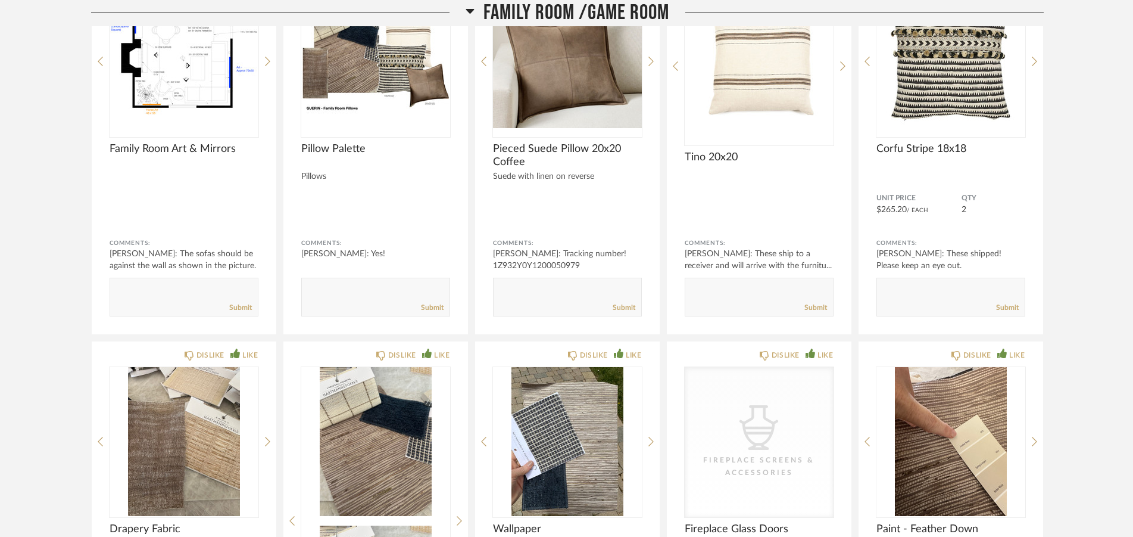
scroll to position [3307, 0]
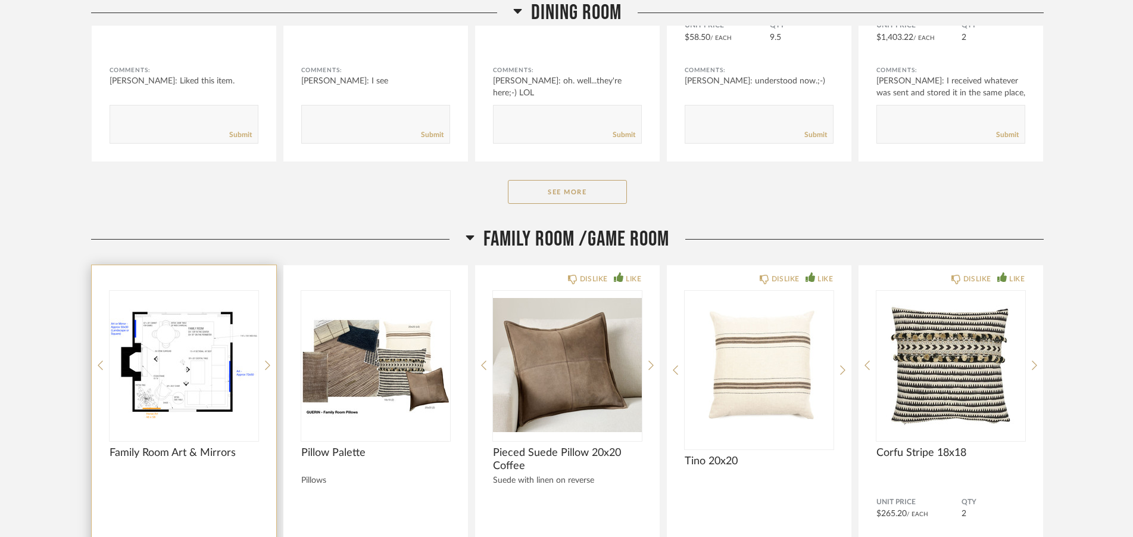
click at [207, 354] on div at bounding box center [184, 365] width 149 height 149
click at [195, 323] on img "0" at bounding box center [184, 365] width 149 height 149
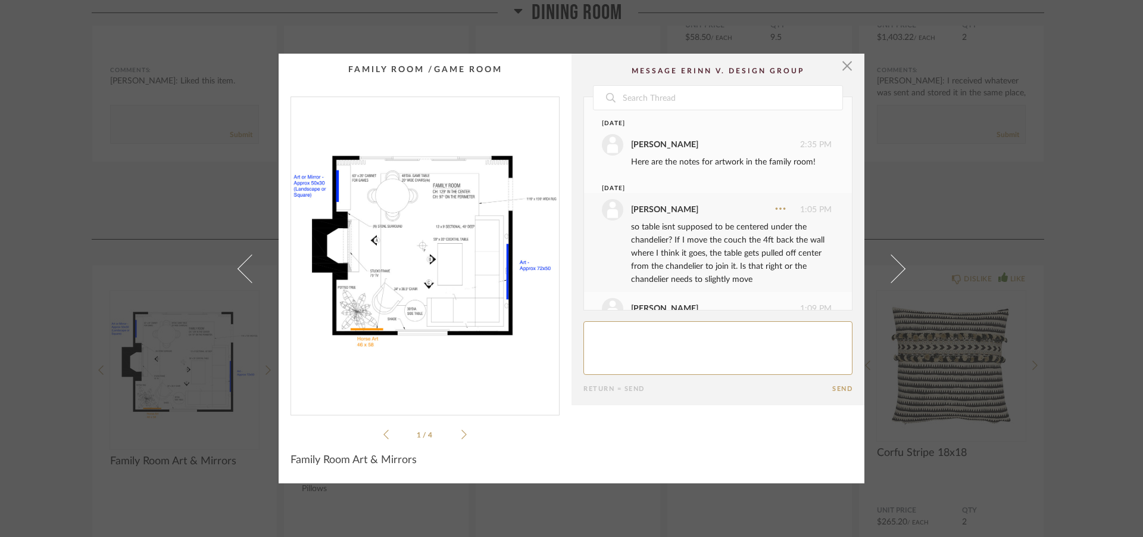
scroll to position [57, 0]
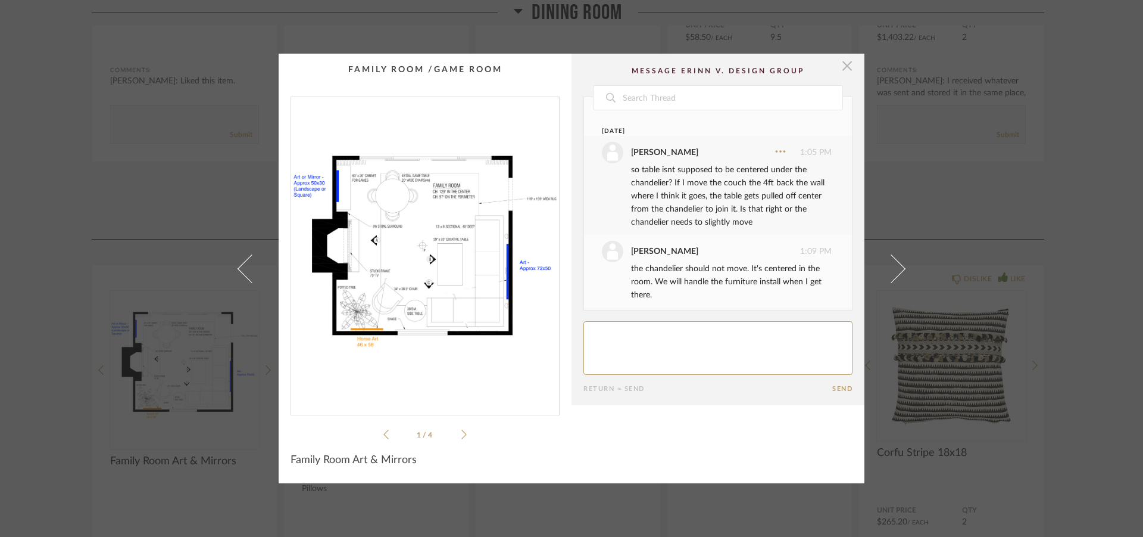
click at [844, 67] on span "button" at bounding box center [847, 66] width 24 height 24
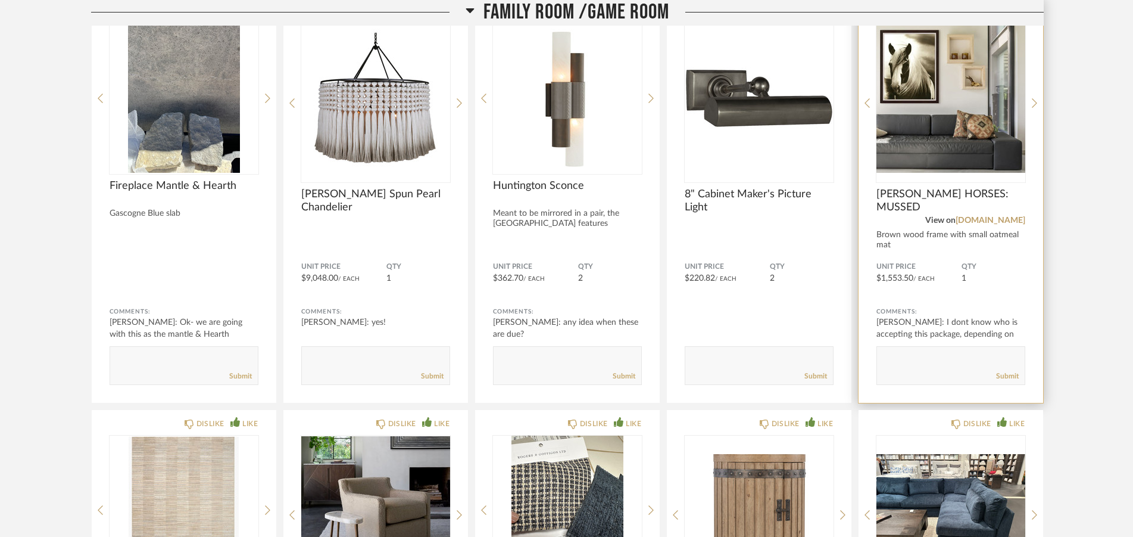
scroll to position [4764, 0]
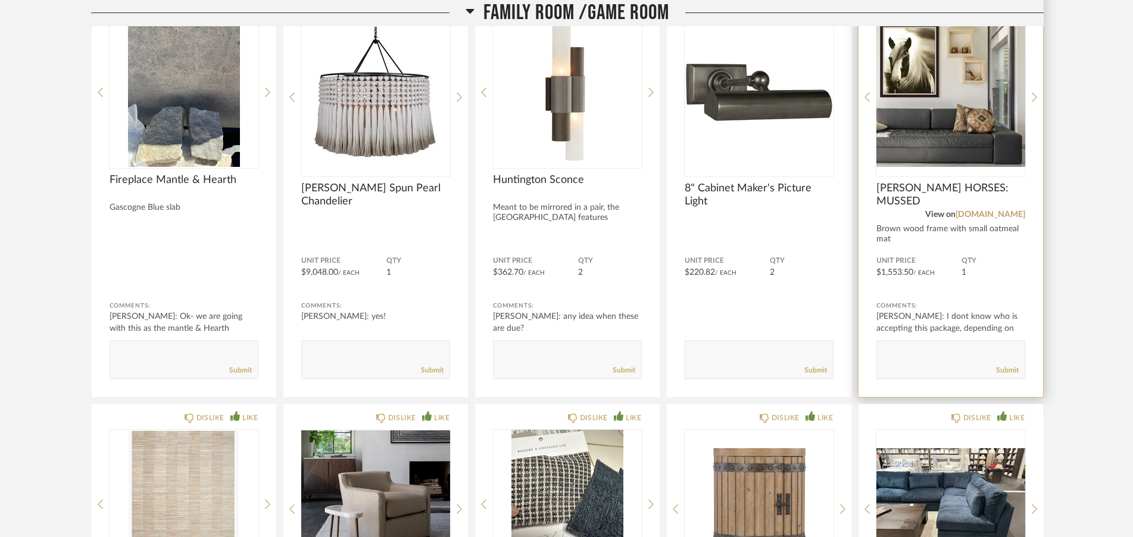
click at [941, 355] on textarea at bounding box center [951, 354] width 148 height 16
click at [928, 354] on textarea at bounding box center [951, 354] width 148 height 16
click at [927, 351] on textarea at bounding box center [951, 354] width 148 height 16
type textarea "this piece is everything you would hope it to be, but it almost goes to the flo…"
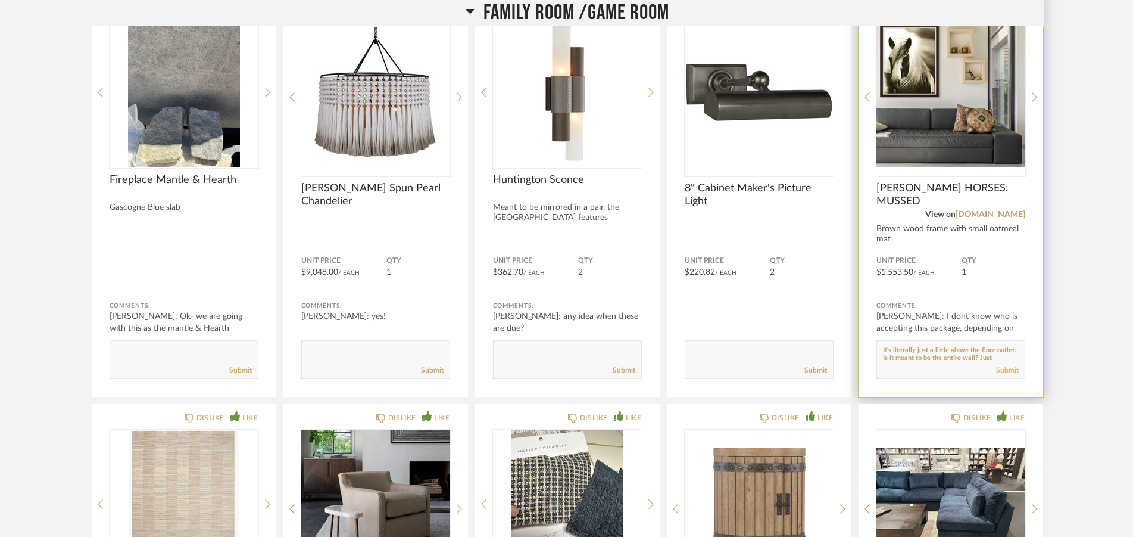
click at [1011, 369] on link "Submit" at bounding box center [1007, 370] width 23 height 10
click at [984, 216] on link "[DOMAIN_NAME]" at bounding box center [991, 214] width 70 height 8
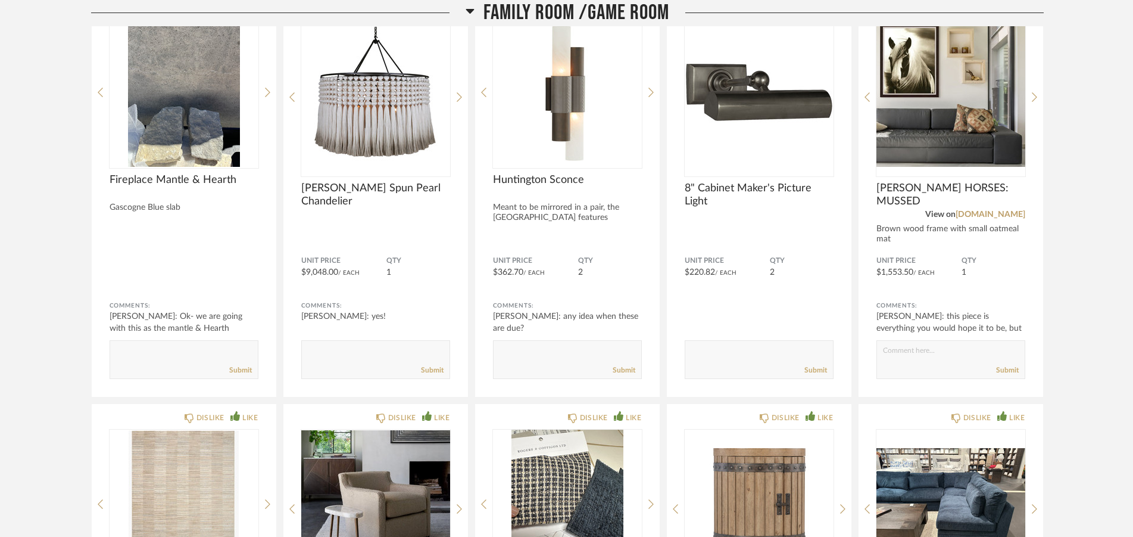
click at [954, 347] on textarea at bounding box center [951, 354] width 148 height 16
click at [936, 352] on textarea at bounding box center [951, 354] width 148 height 16
click at [944, 357] on textarea at bounding box center [951, 354] width 148 height 16
type textarea "if it was 54 inches long like it says it is, it would be perfect. But it's 60."
drag, startPoint x: 971, startPoint y: 357, endPoint x: 875, endPoint y: 351, distance: 96.0
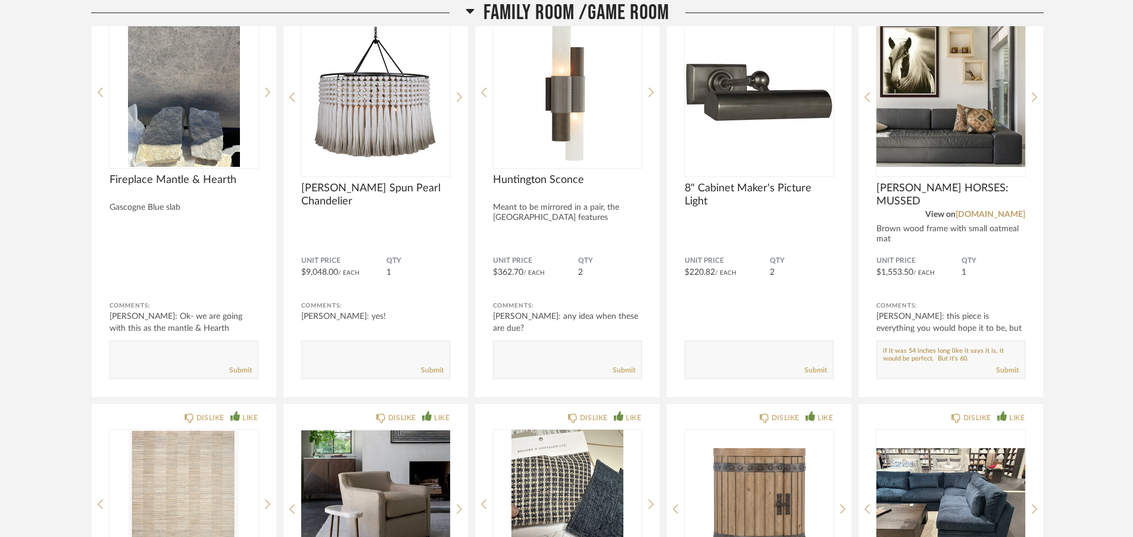
click at [877, 351] on textarea at bounding box center [951, 354] width 148 height 16
click at [964, 114] on img "0" at bounding box center [951, 92] width 149 height 149
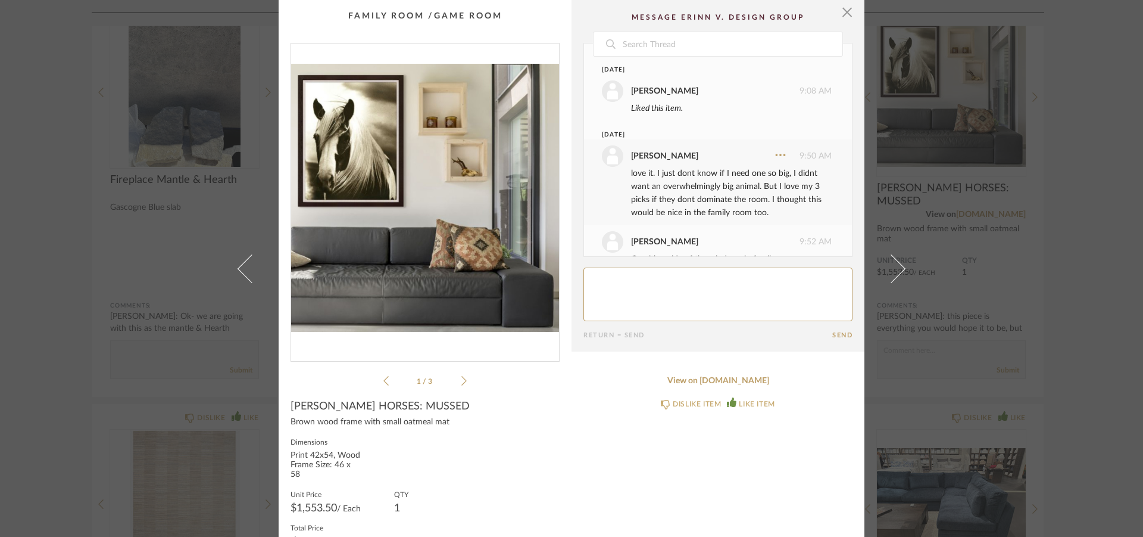
scroll to position [1290, 0]
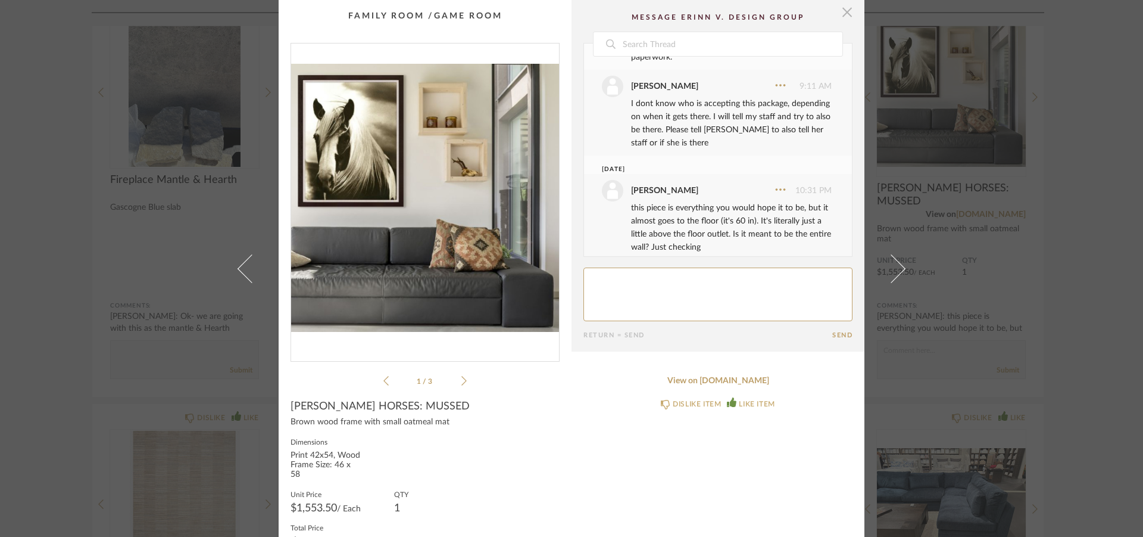
click at [843, 10] on span "button" at bounding box center [847, 12] width 24 height 24
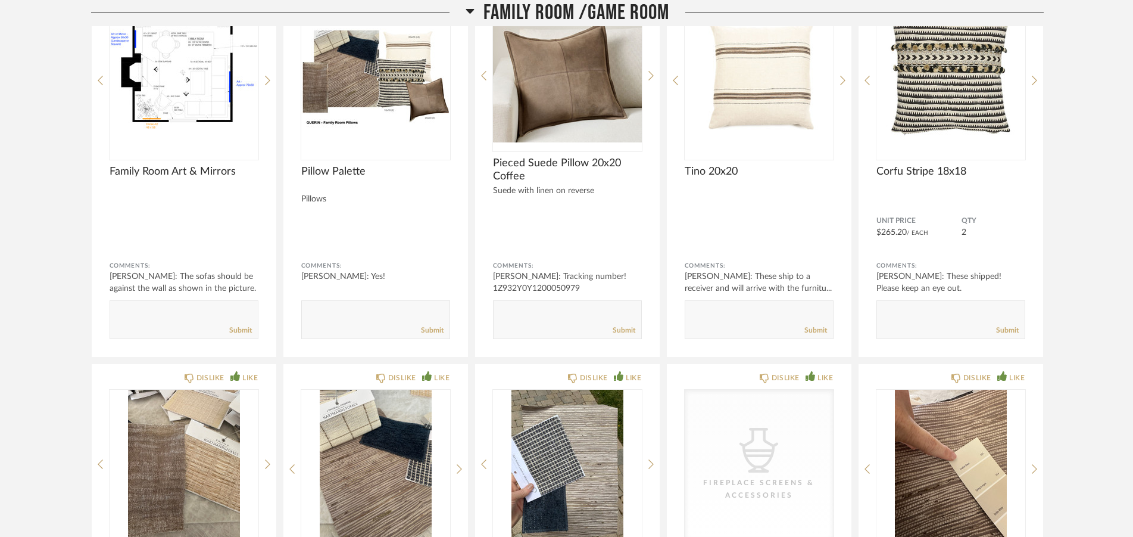
scroll to position [3489, 0]
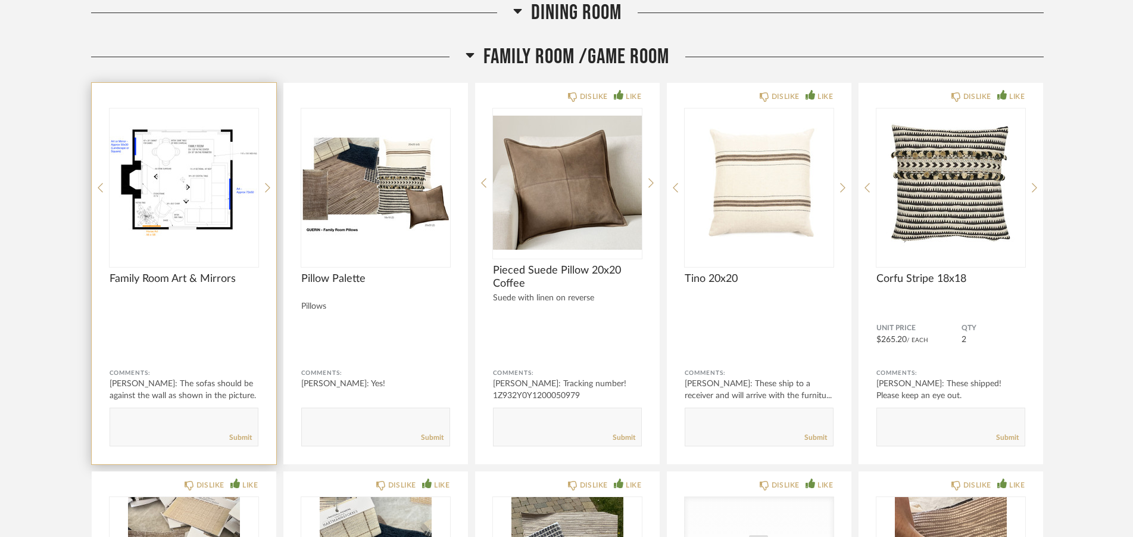
click at [171, 219] on img "0" at bounding box center [184, 182] width 149 height 149
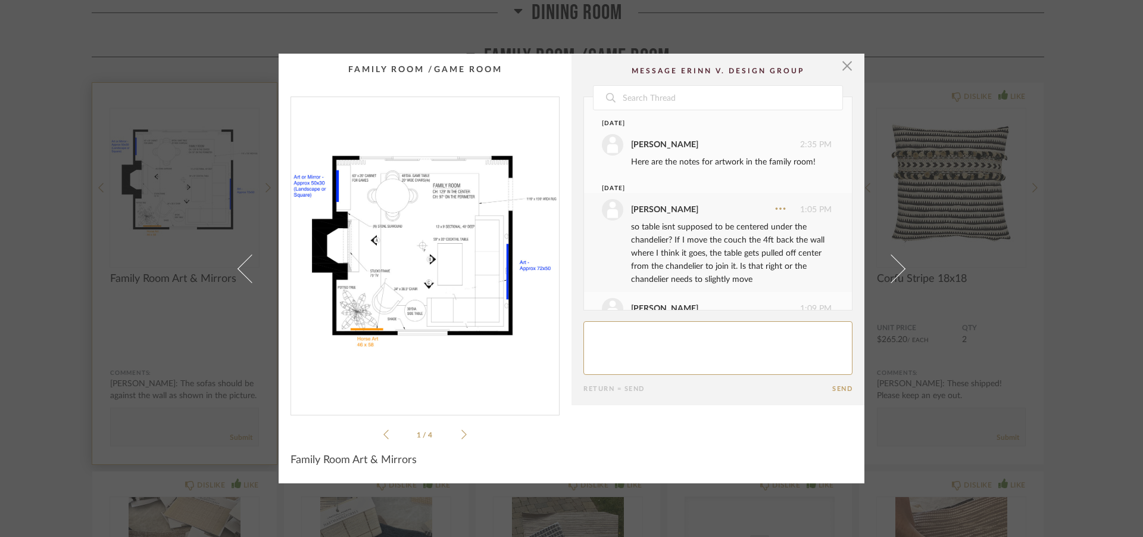
scroll to position [202, 0]
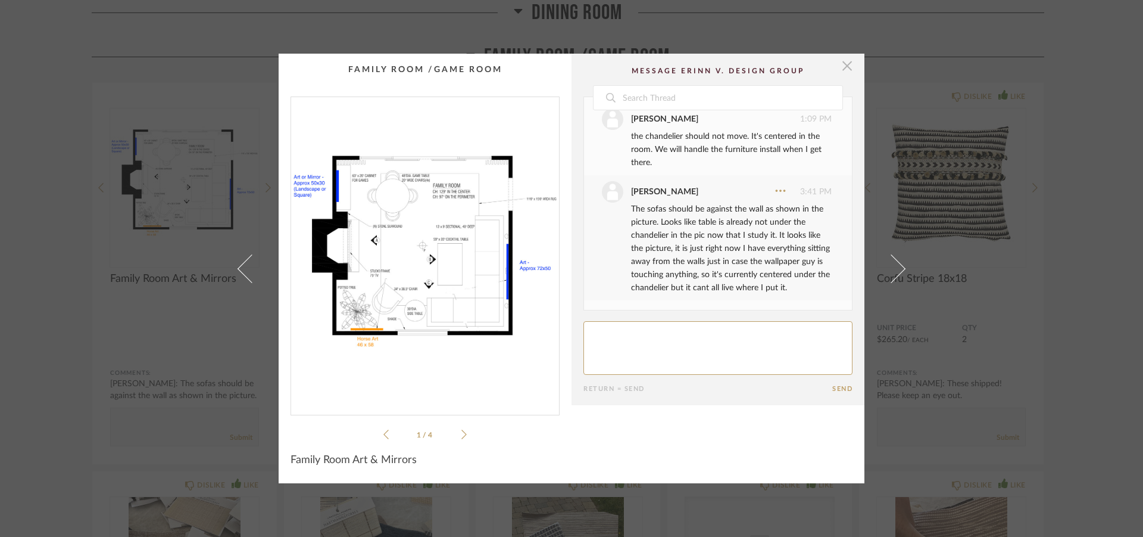
click at [846, 64] on span "button" at bounding box center [847, 66] width 24 height 24
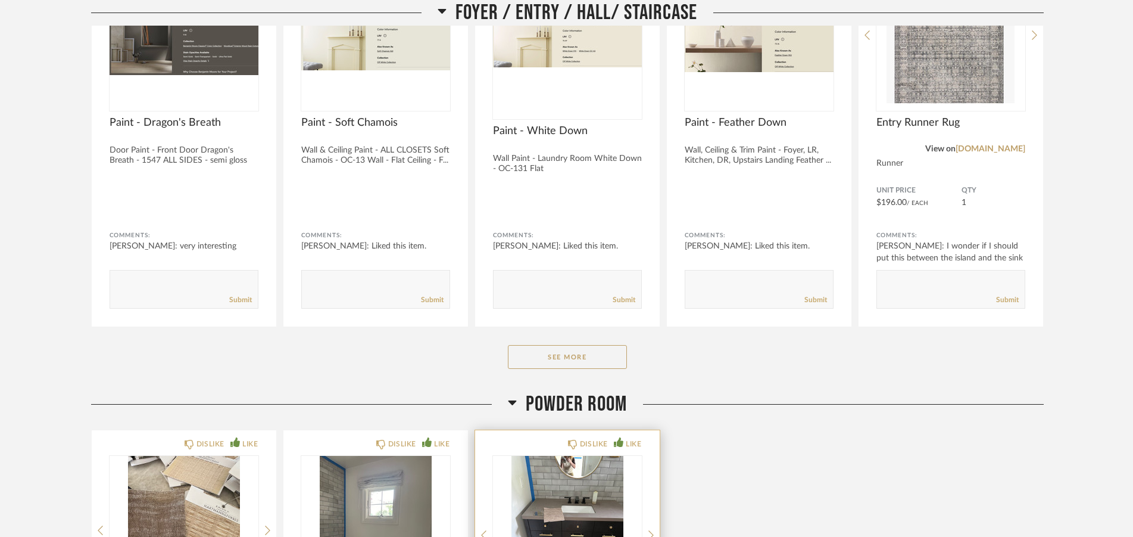
scroll to position [816, 0]
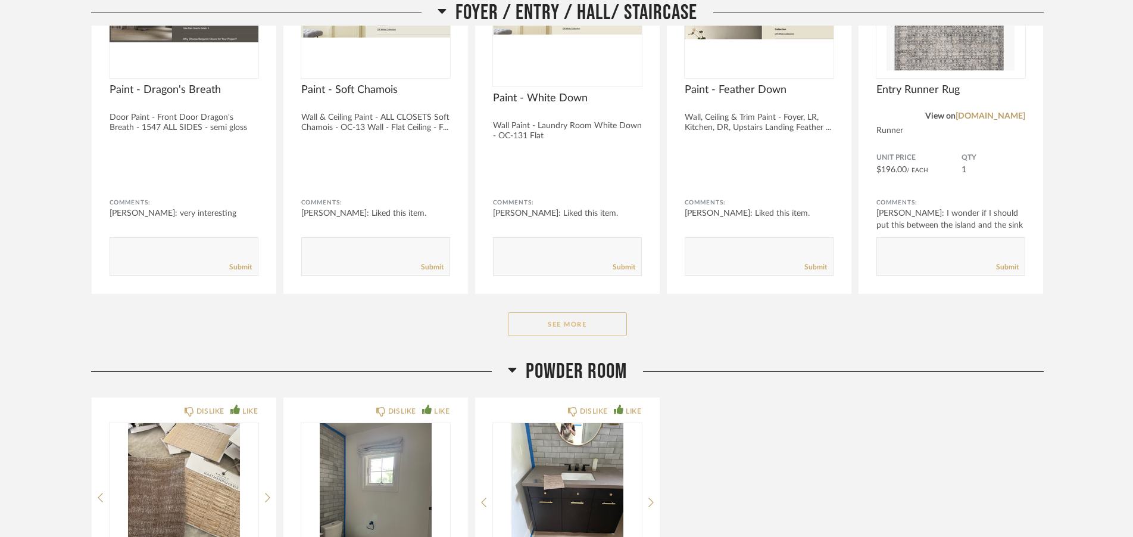
click at [550, 317] on button "See More" at bounding box center [567, 324] width 119 height 24
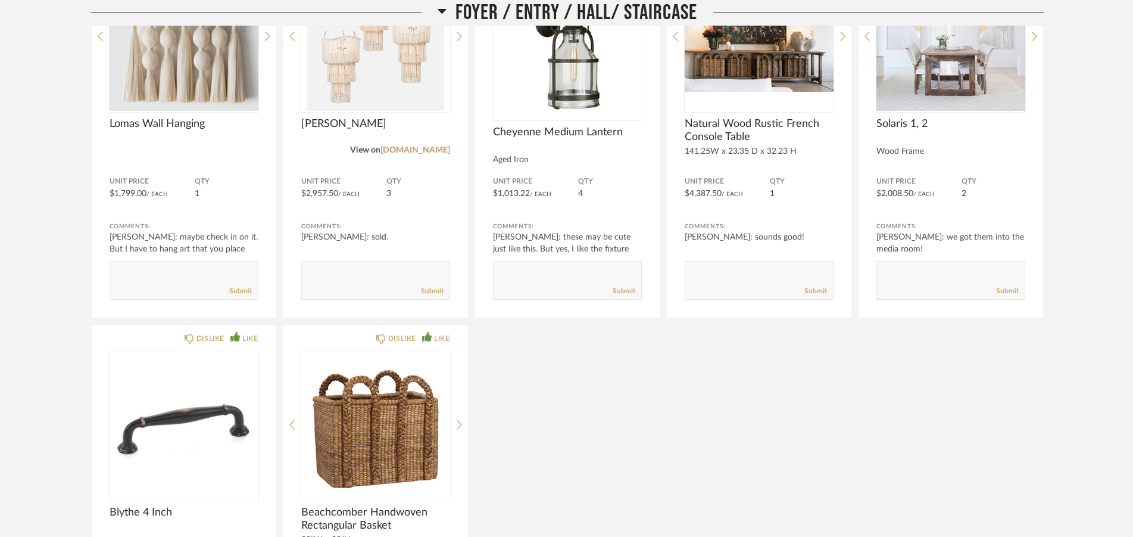
scroll to position [938, 0]
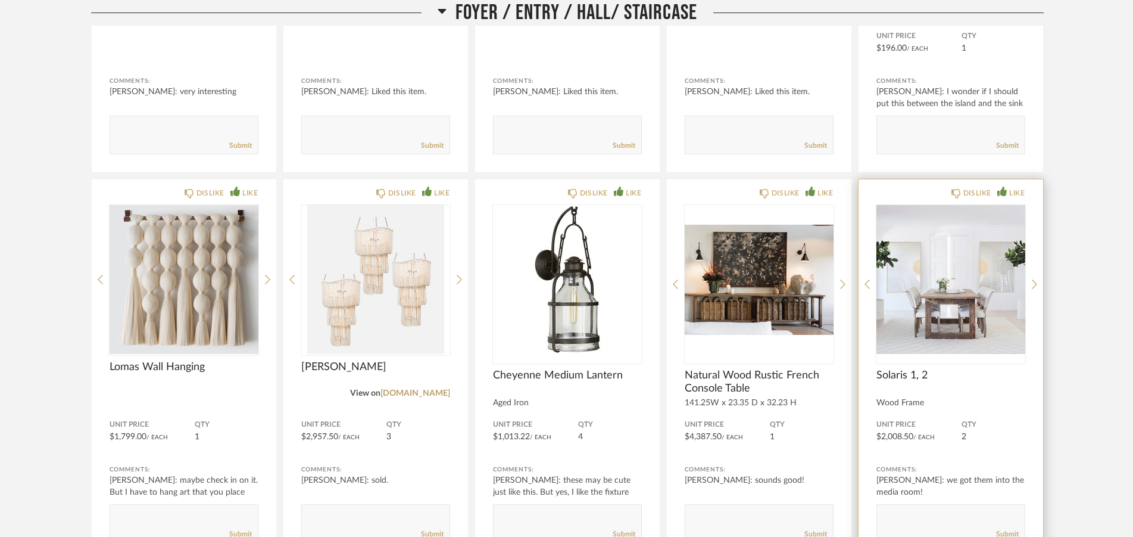
click at [962, 267] on img "0" at bounding box center [951, 279] width 149 height 149
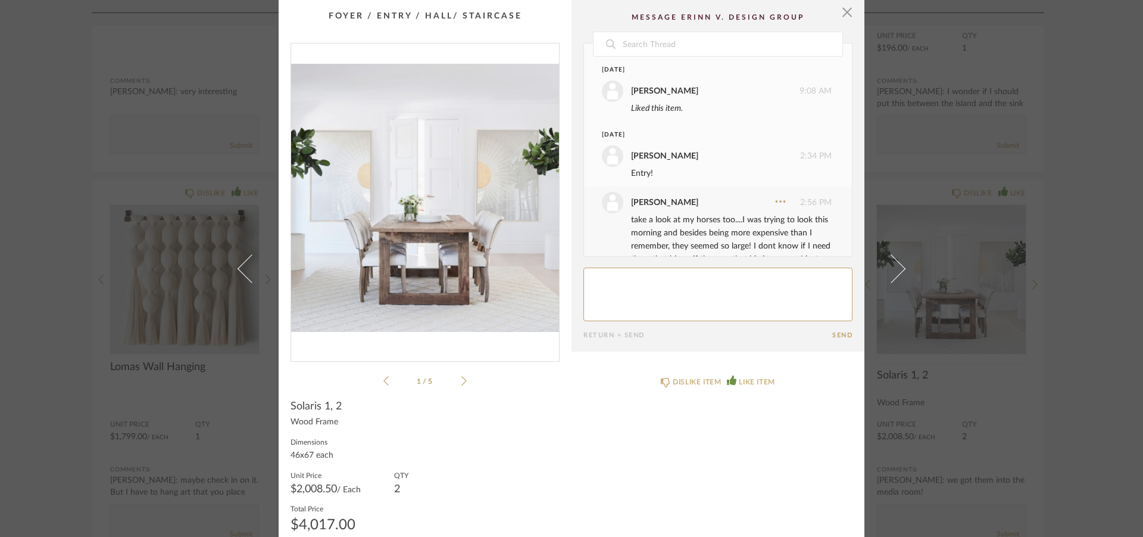
scroll to position [444, 0]
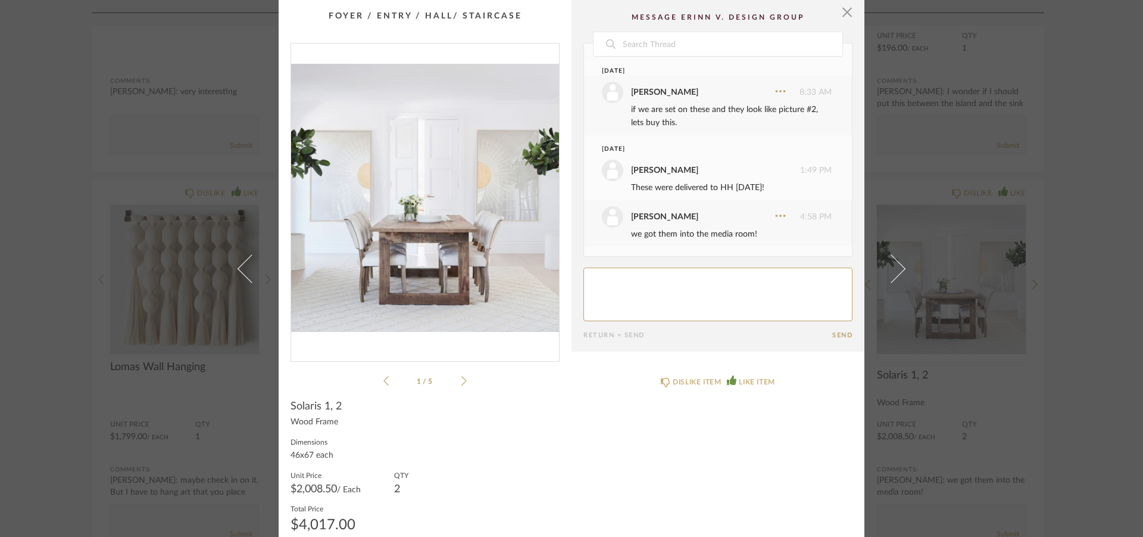
click at [461, 381] on icon at bounding box center [463, 380] width 5 height 11
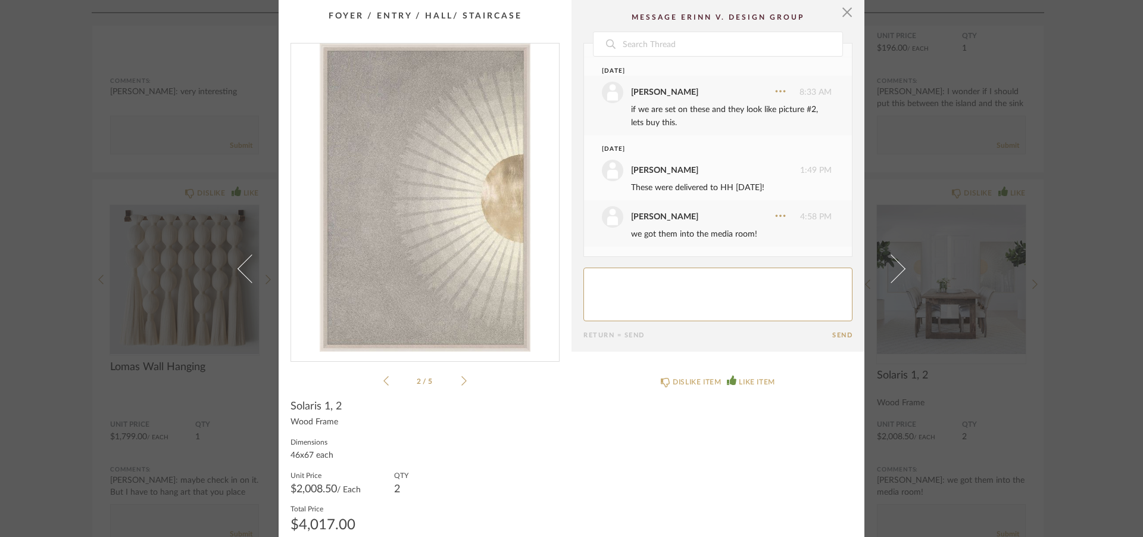
click at [461, 381] on icon at bounding box center [463, 380] width 5 height 11
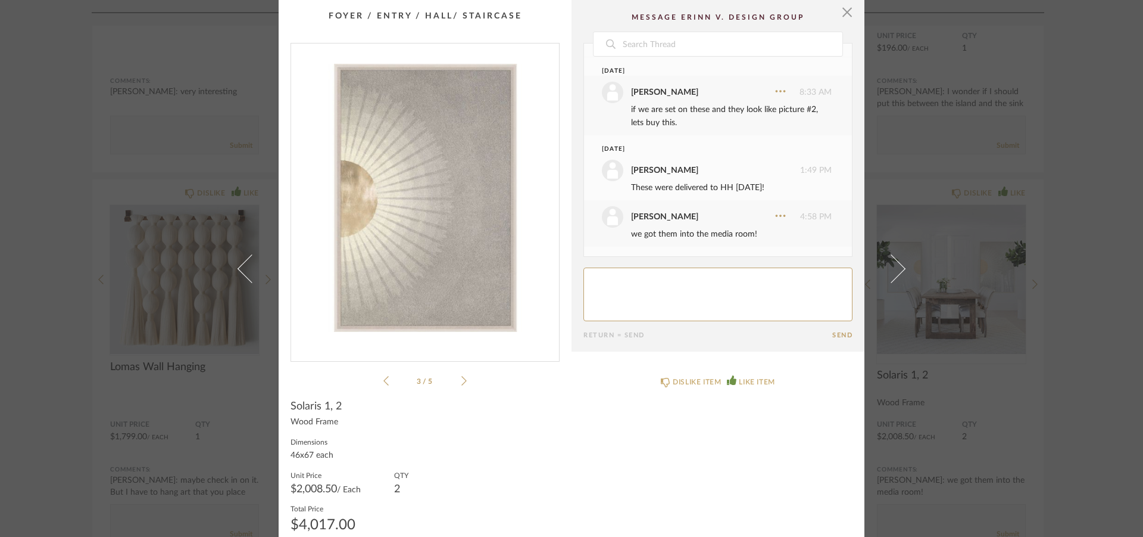
click at [461, 381] on icon at bounding box center [463, 380] width 5 height 11
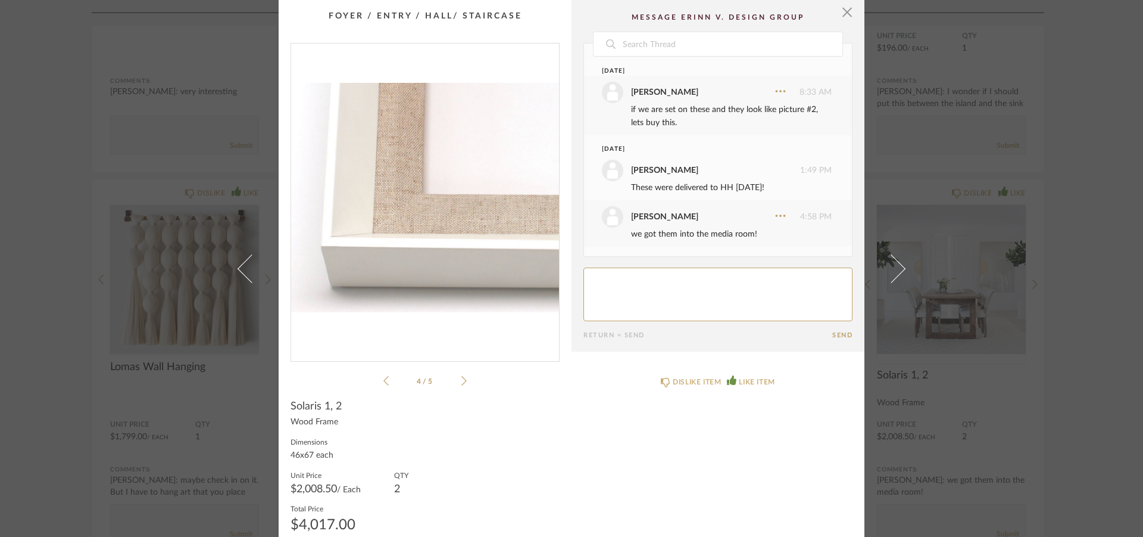
click at [461, 381] on icon at bounding box center [463, 380] width 5 height 11
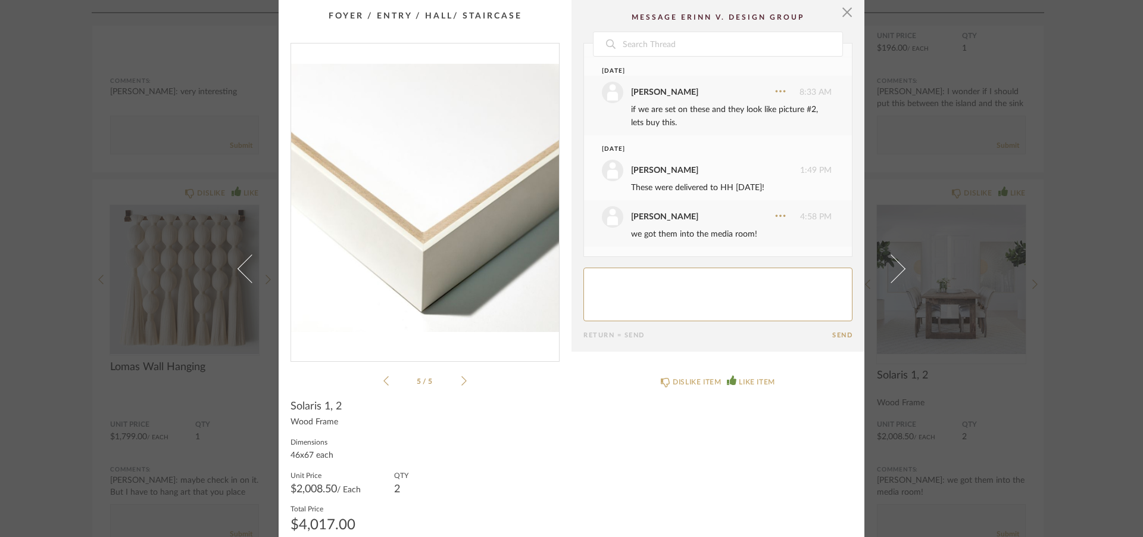
click at [461, 381] on icon at bounding box center [463, 380] width 5 height 11
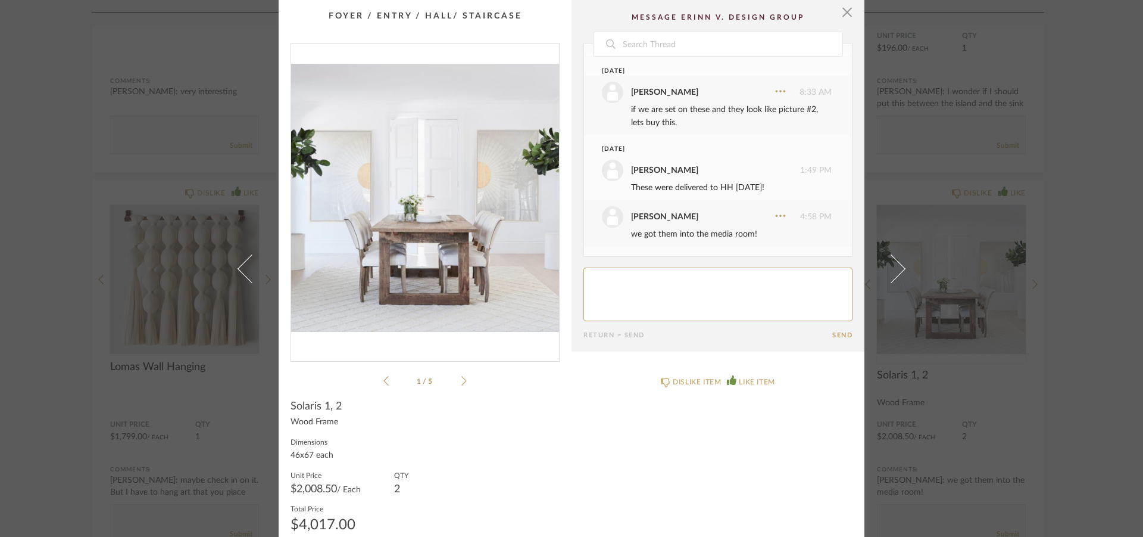
click at [676, 281] on textarea at bounding box center [718, 294] width 269 height 54
type textarea "these are in the media room, I couldnt carry them and they'll be in the way of …"
click at [837, 335] on button "Send" at bounding box center [842, 335] width 20 height 8
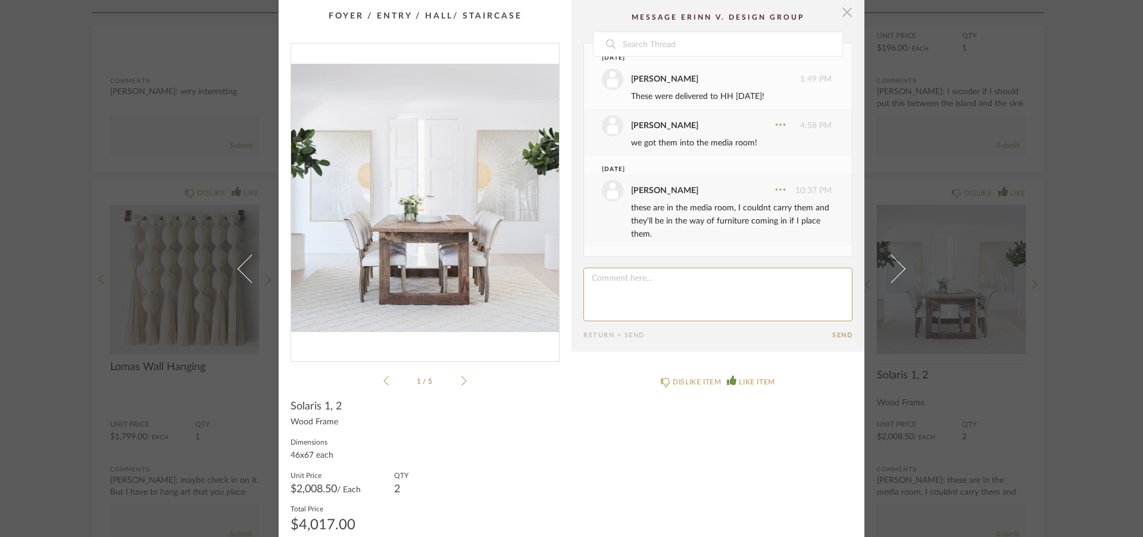
click at [841, 14] on span "button" at bounding box center [847, 12] width 24 height 24
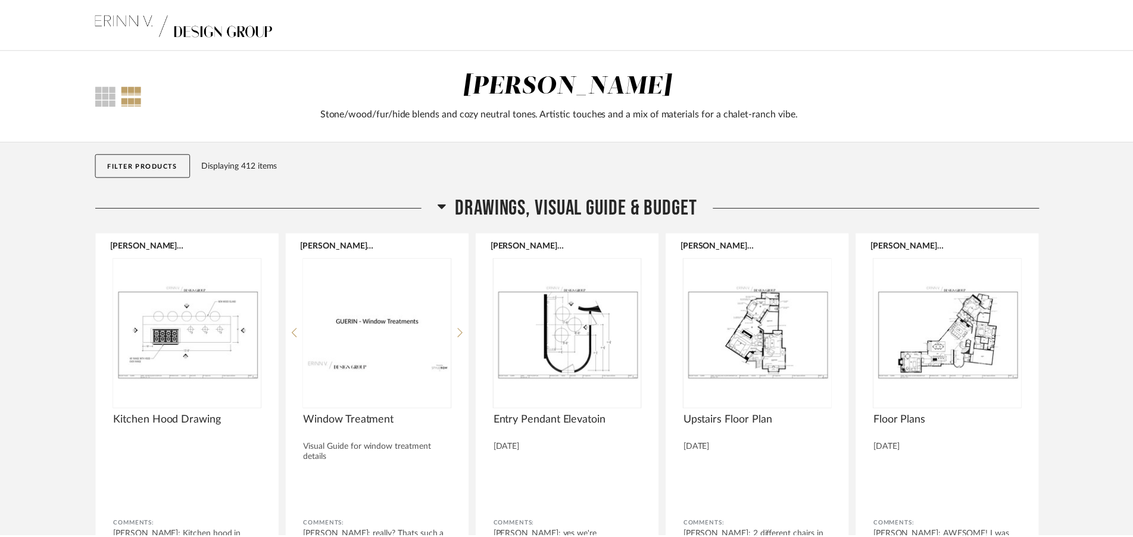
scroll to position [938, 0]
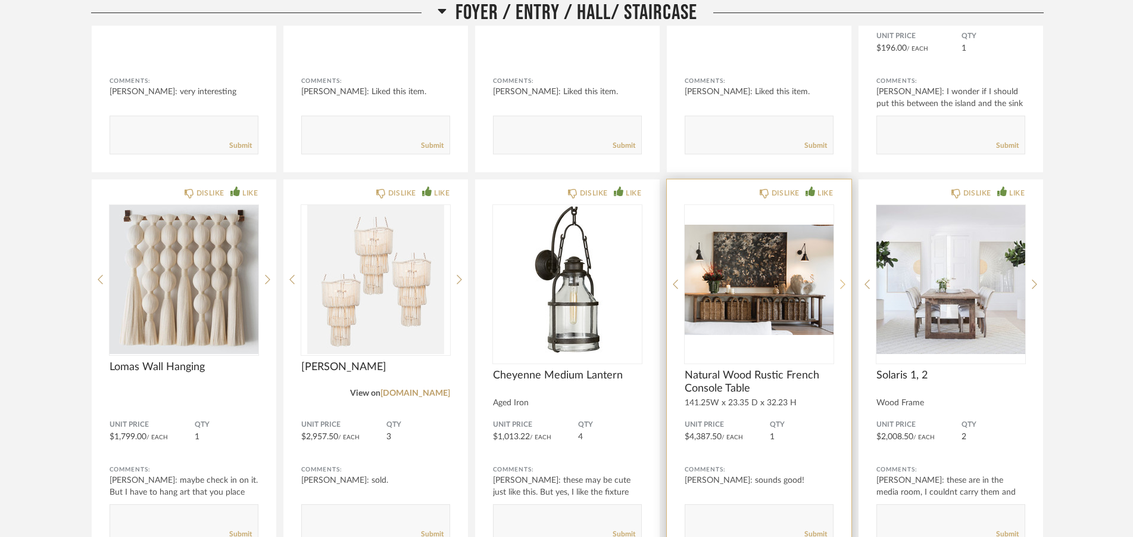
click at [843, 283] on icon at bounding box center [842, 284] width 5 height 11
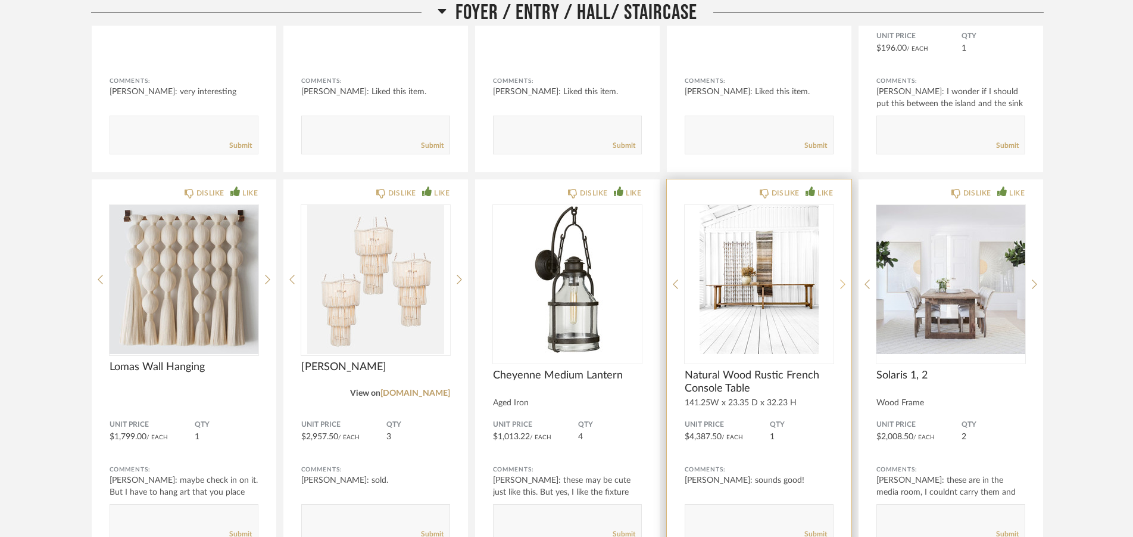
click at [841, 282] on icon at bounding box center [842, 284] width 5 height 11
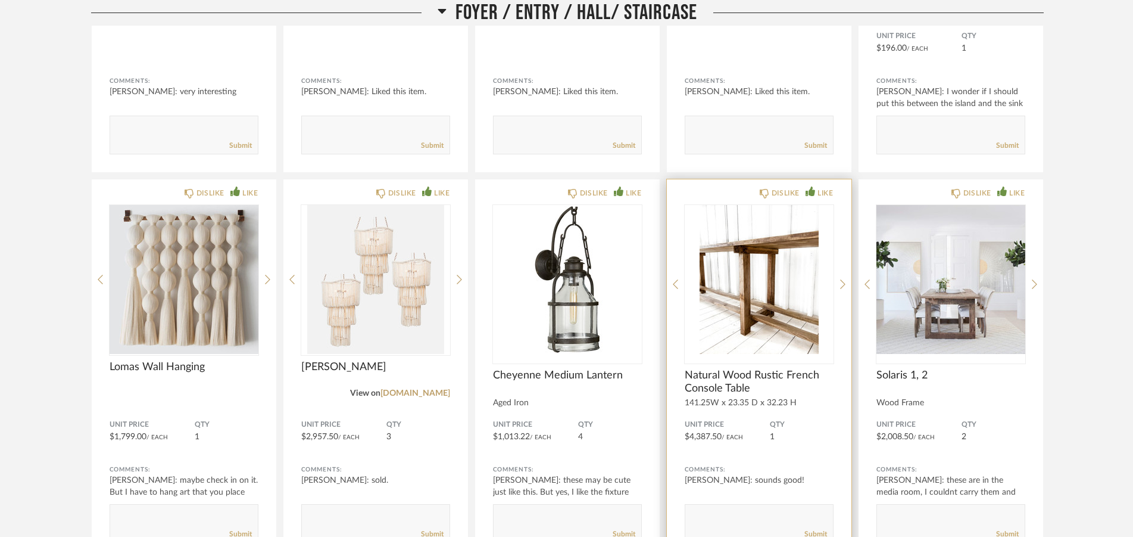
click at [846, 286] on div "DISLIKE LIKE Natural Wood Rustic French Console Table 141.25W x 23.35 D x 32.23…" at bounding box center [759, 369] width 185 height 381
click at [842, 285] on icon at bounding box center [842, 284] width 5 height 11
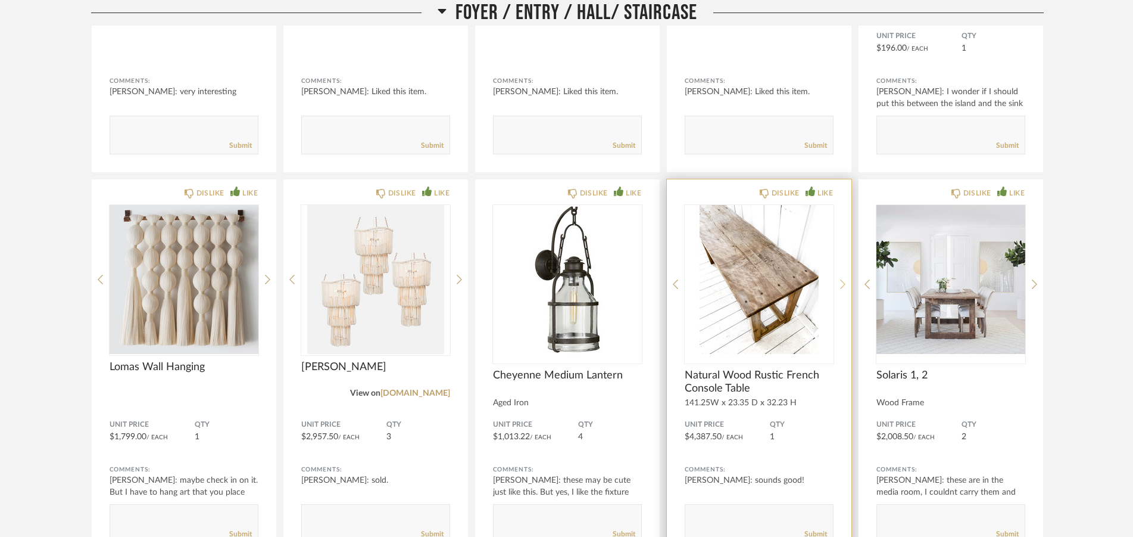
click at [843, 282] on icon at bounding box center [842, 284] width 5 height 11
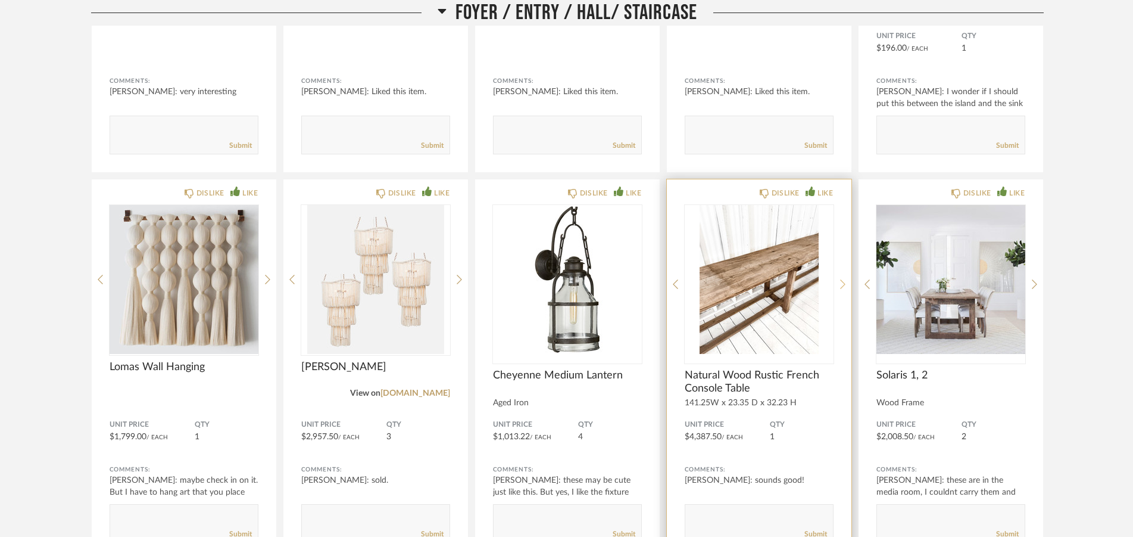
click at [843, 282] on icon at bounding box center [842, 284] width 5 height 11
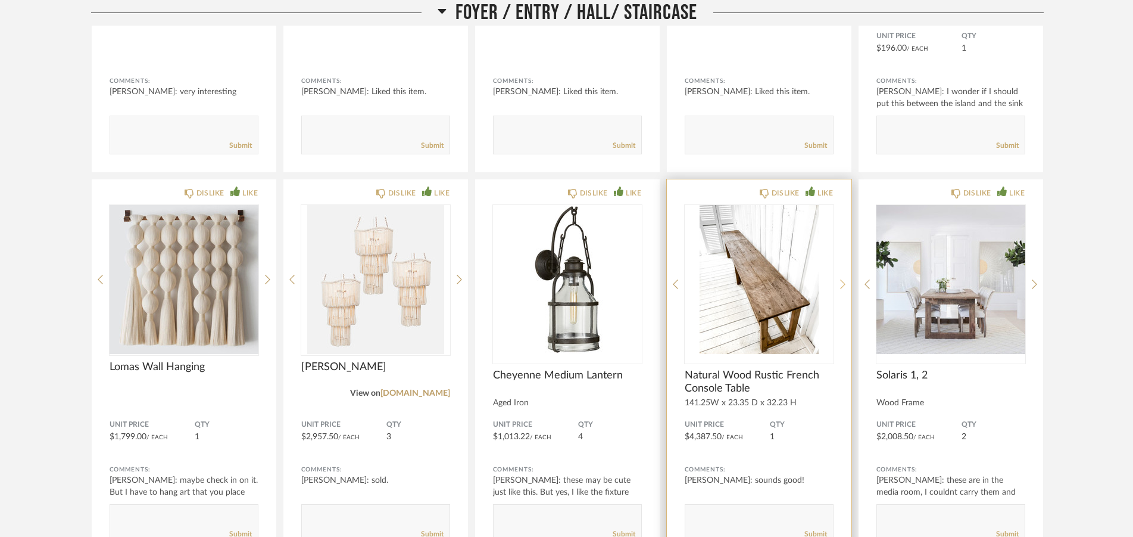
click at [843, 282] on icon at bounding box center [842, 284] width 5 height 11
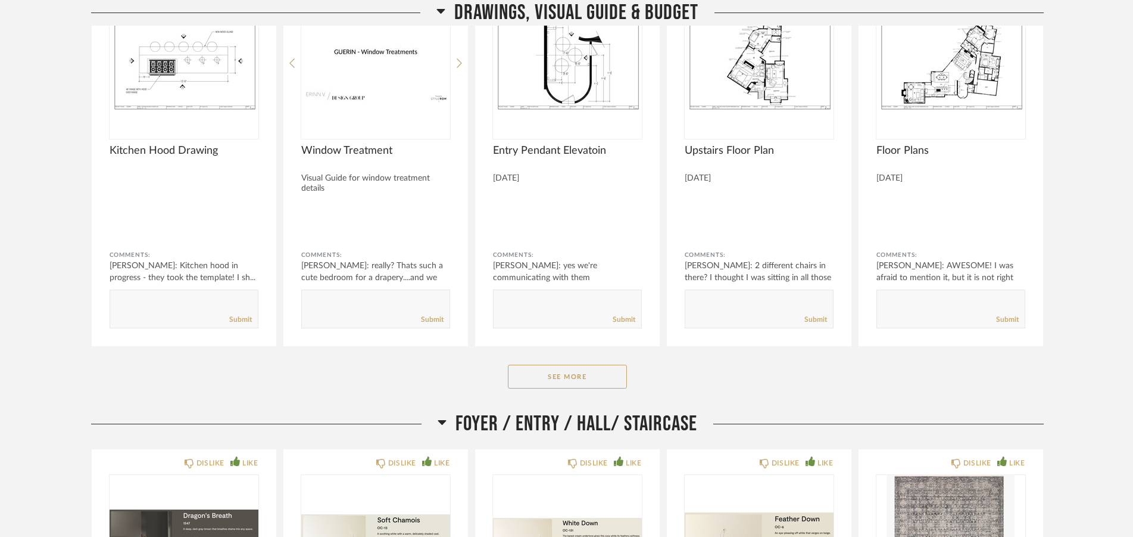
scroll to position [27, 0]
